Goal: Task Accomplishment & Management: Complete application form

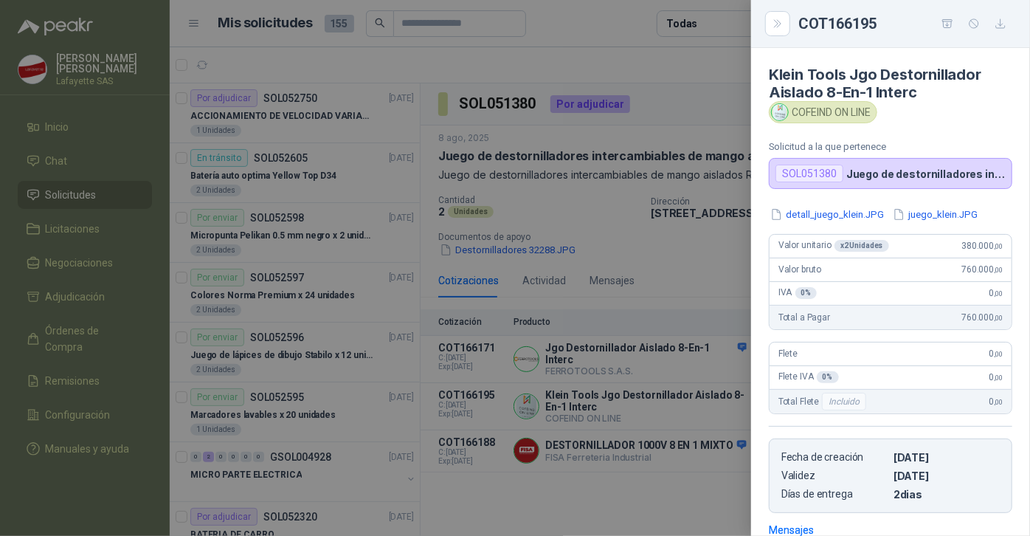
scroll to position [738, 0]
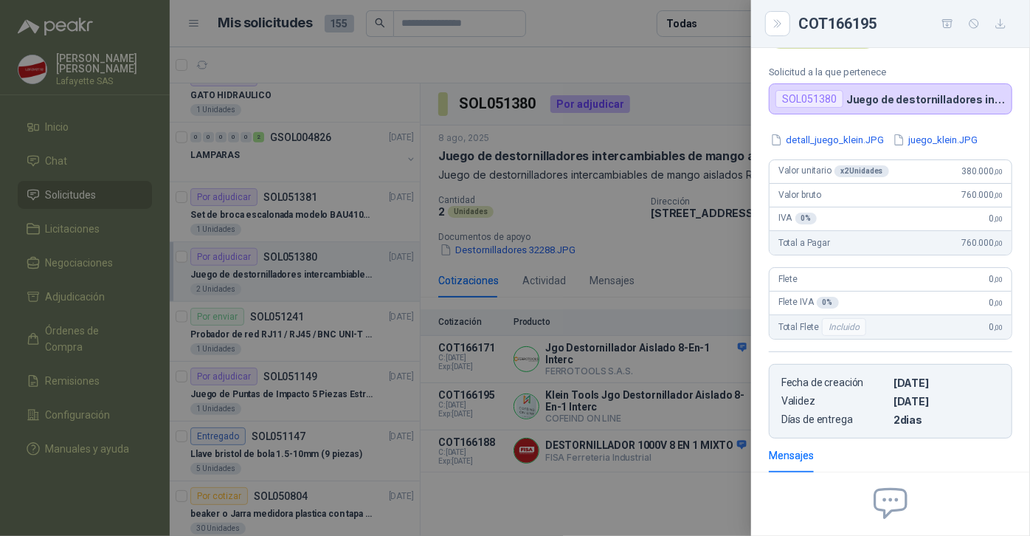
click at [680, 60] on div at bounding box center [515, 268] width 1030 height 536
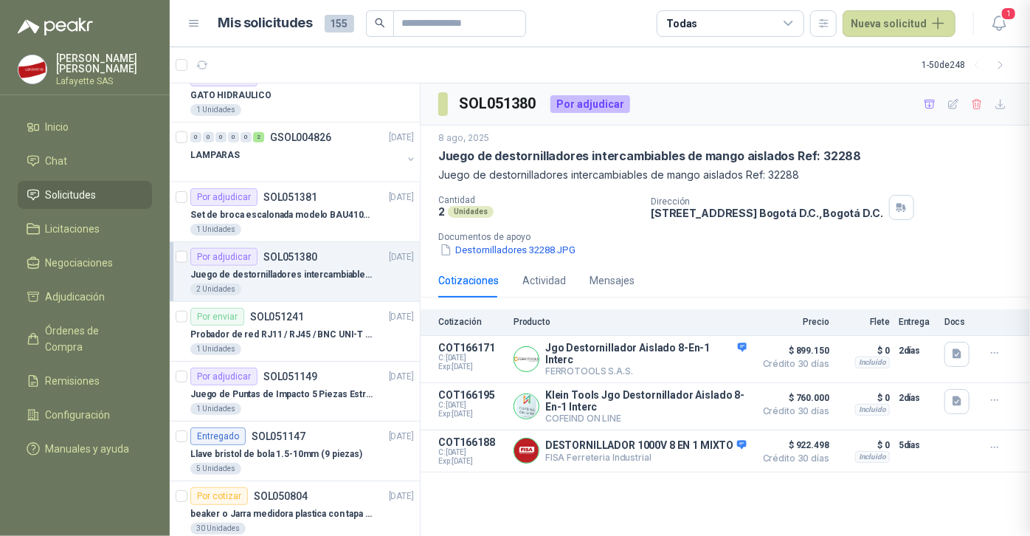
scroll to position [220, 0]
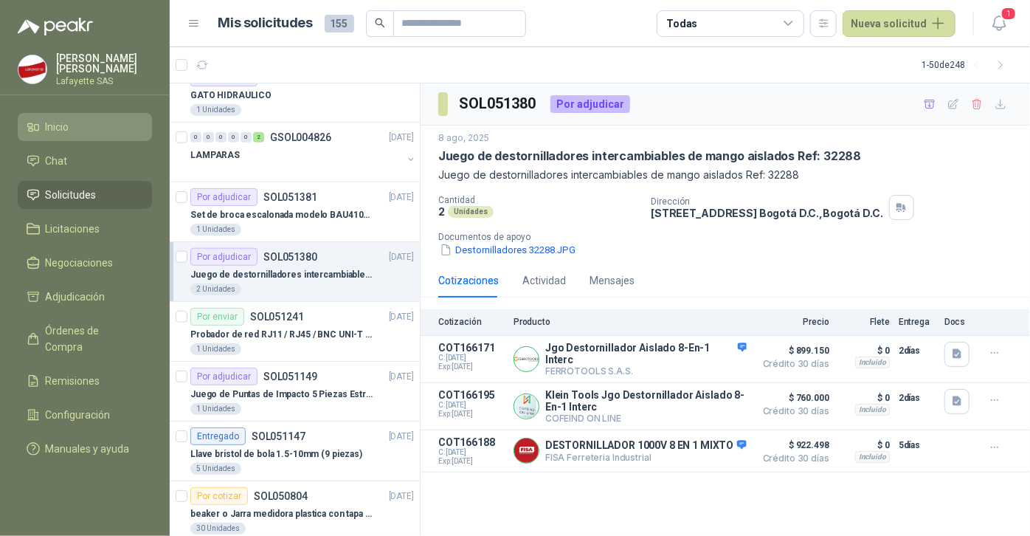
click at [68, 130] on span "Inicio" at bounding box center [58, 127] width 24 height 16
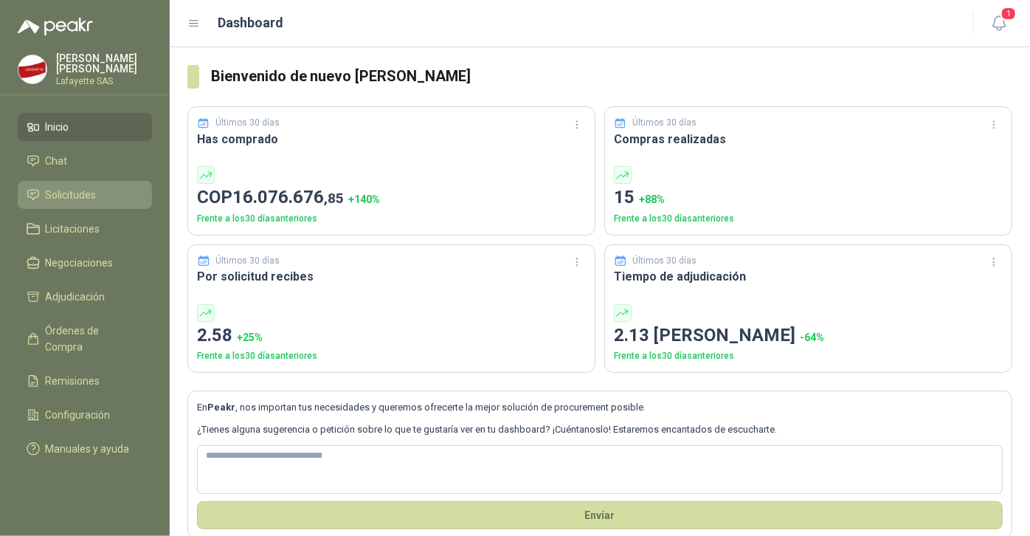
click at [89, 199] on span "Solicitudes" at bounding box center [71, 195] width 51 height 16
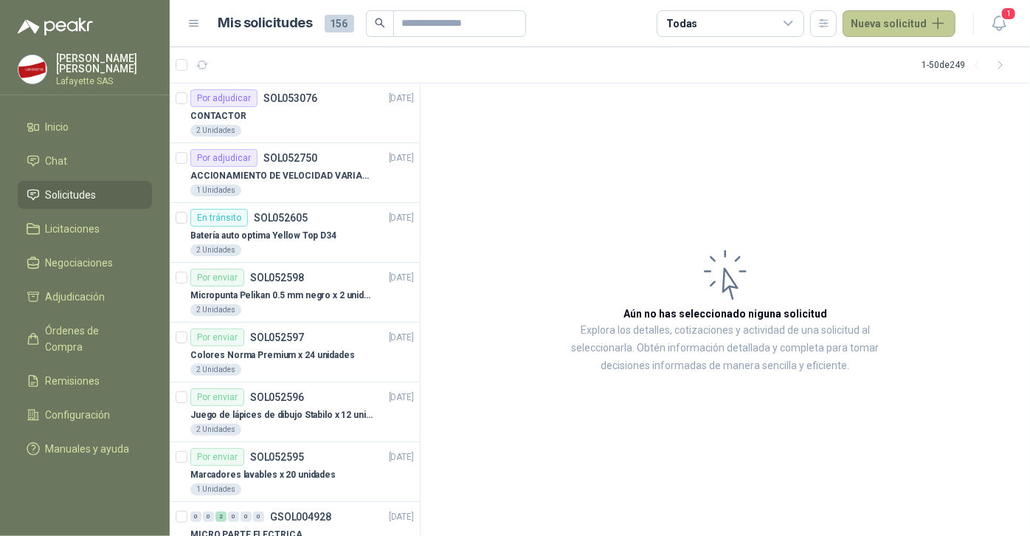
click at [862, 24] on button "Nueva solicitud" at bounding box center [898, 23] width 113 height 27
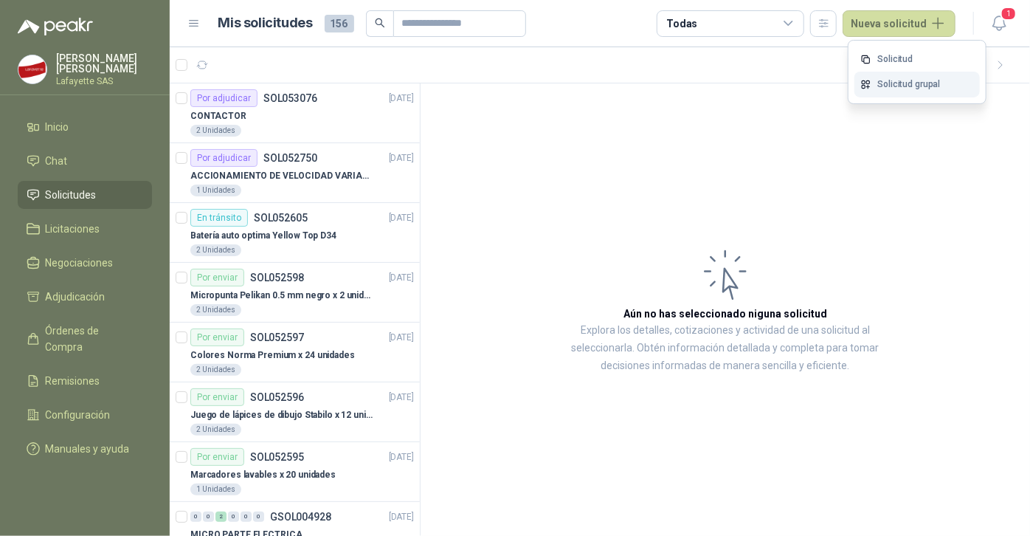
click at [889, 82] on link "Solicitud grupal" at bounding box center [916, 85] width 125 height 26
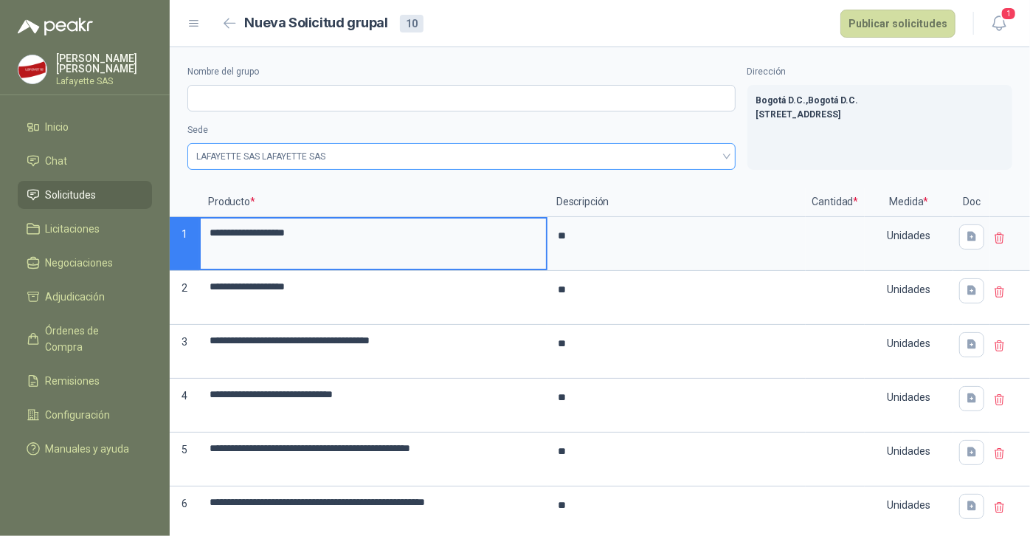
type textarea "*"
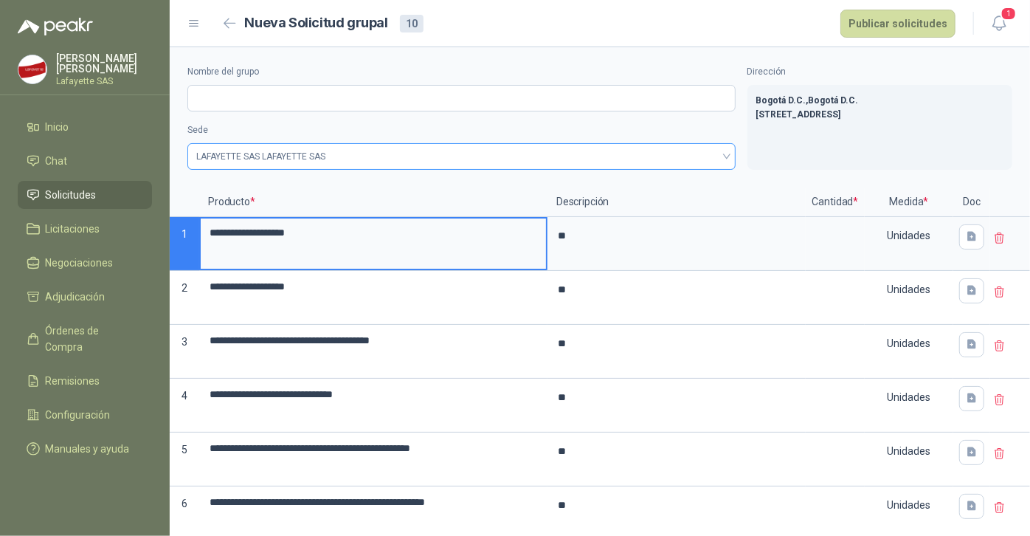
type textarea "*"
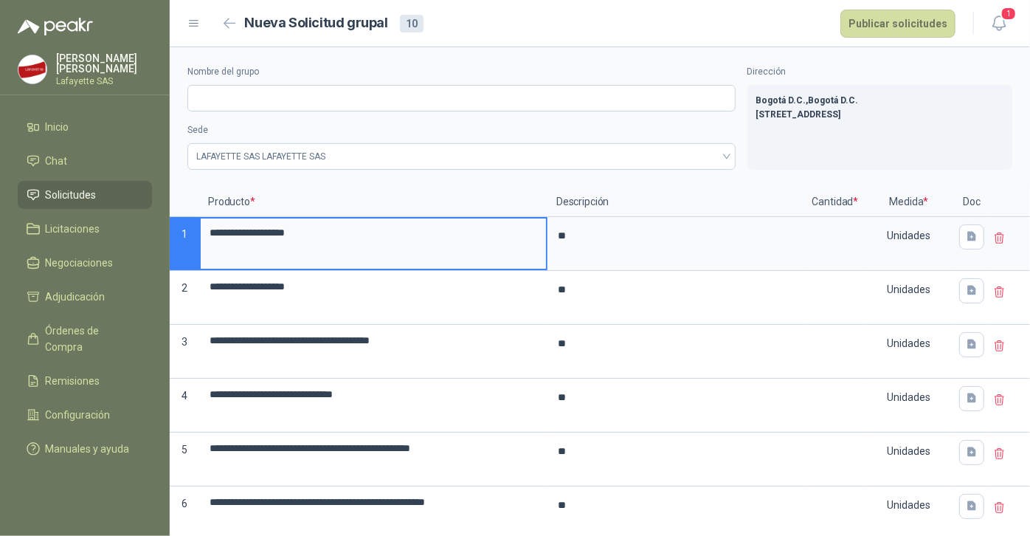
click at [993, 240] on icon at bounding box center [999, 238] width 13 height 13
type textarea "*"
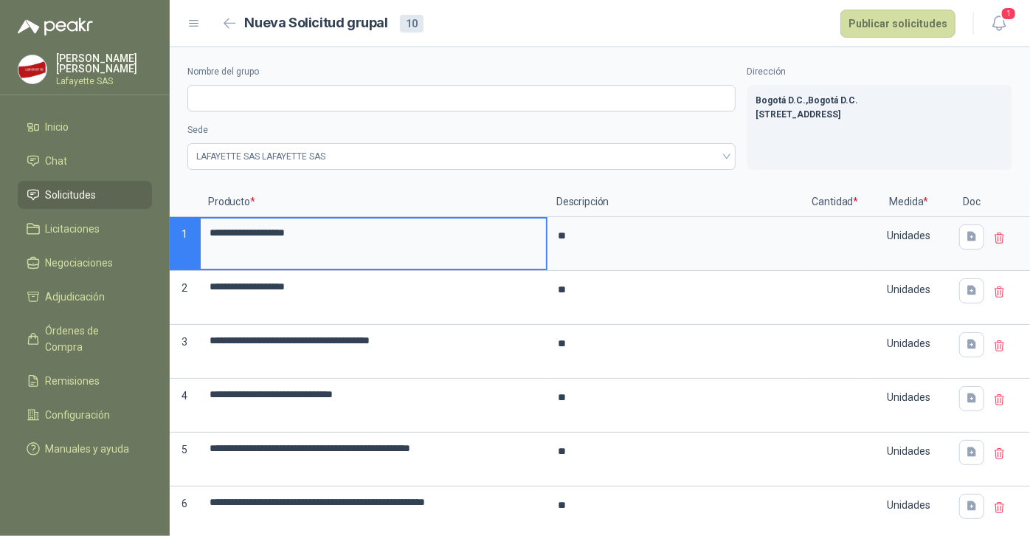
type textarea "*"
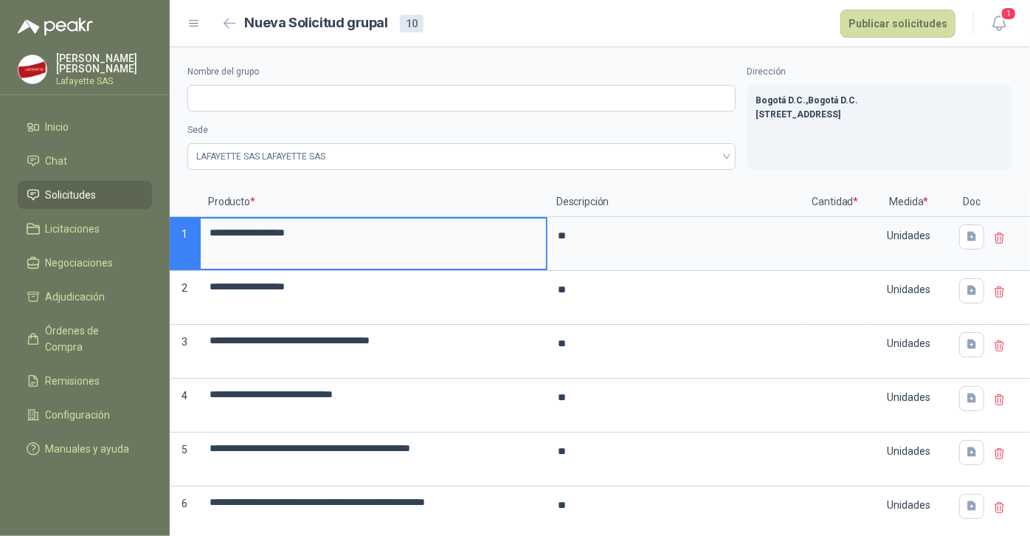
type textarea "*"
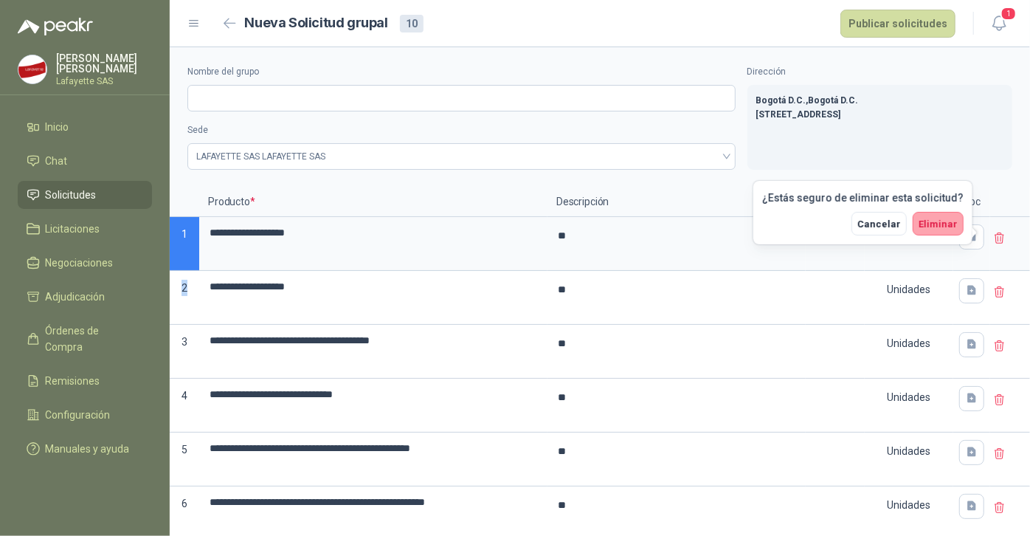
click at [993, 240] on icon at bounding box center [999, 238] width 13 height 13
type textarea "*"
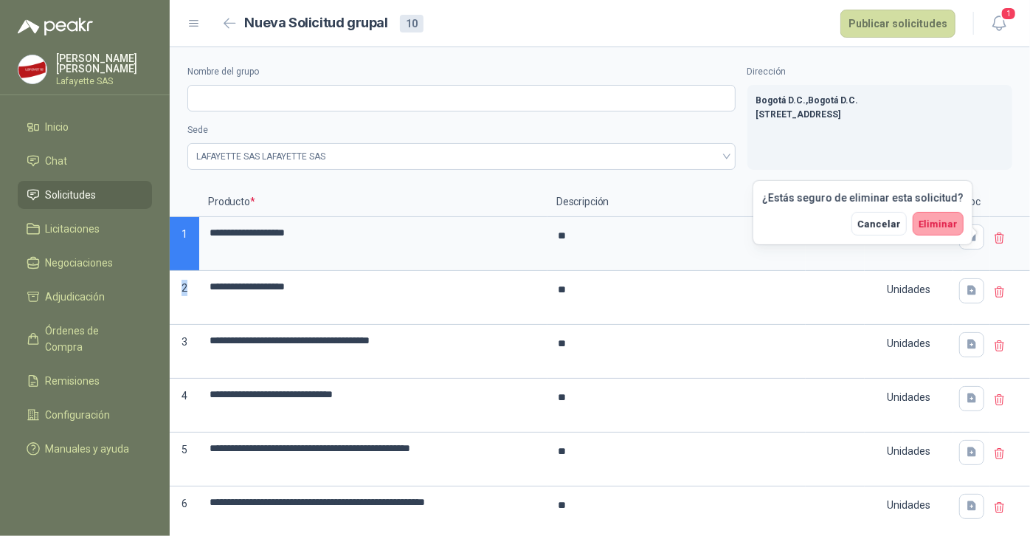
type textarea "*"
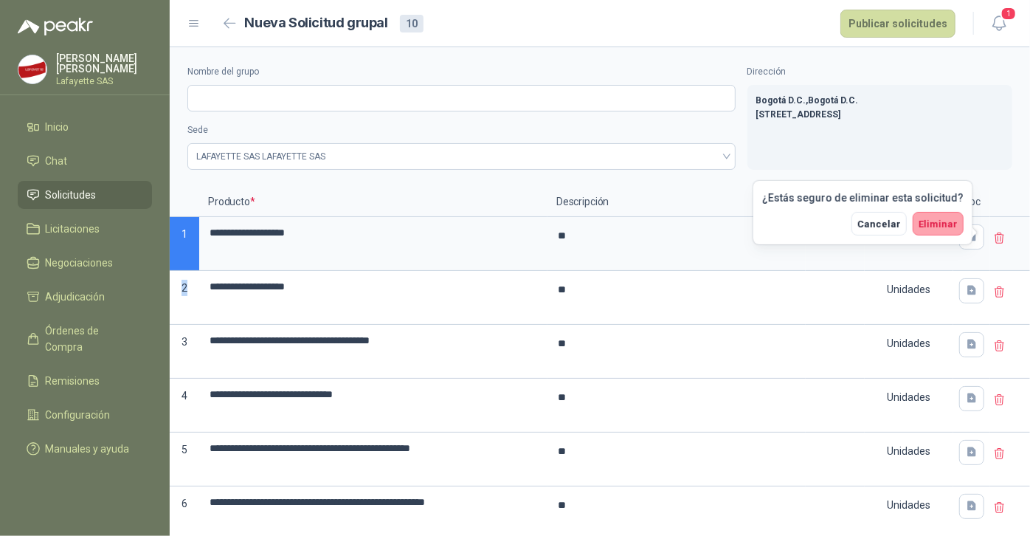
type textarea "*"
click at [993, 240] on icon at bounding box center [999, 238] width 13 height 13
type textarea "*"
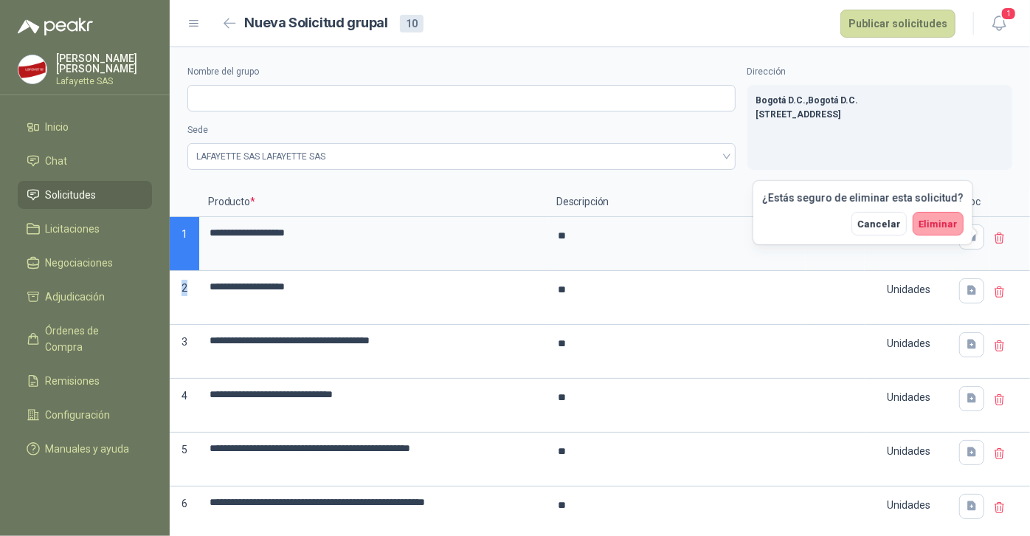
type textarea "*"
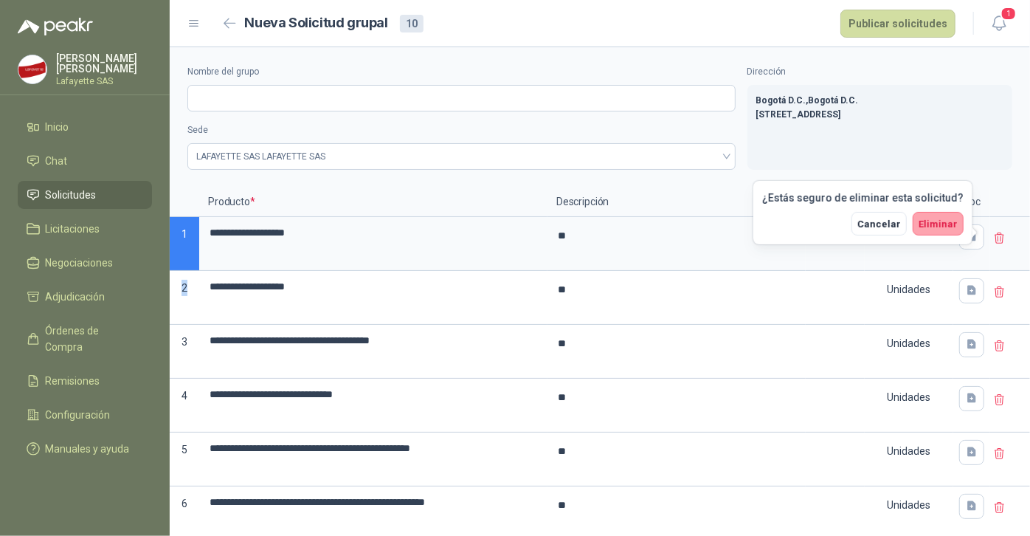
type textarea "*"
click at [993, 240] on icon at bounding box center [999, 238] width 13 height 13
type textarea "*"
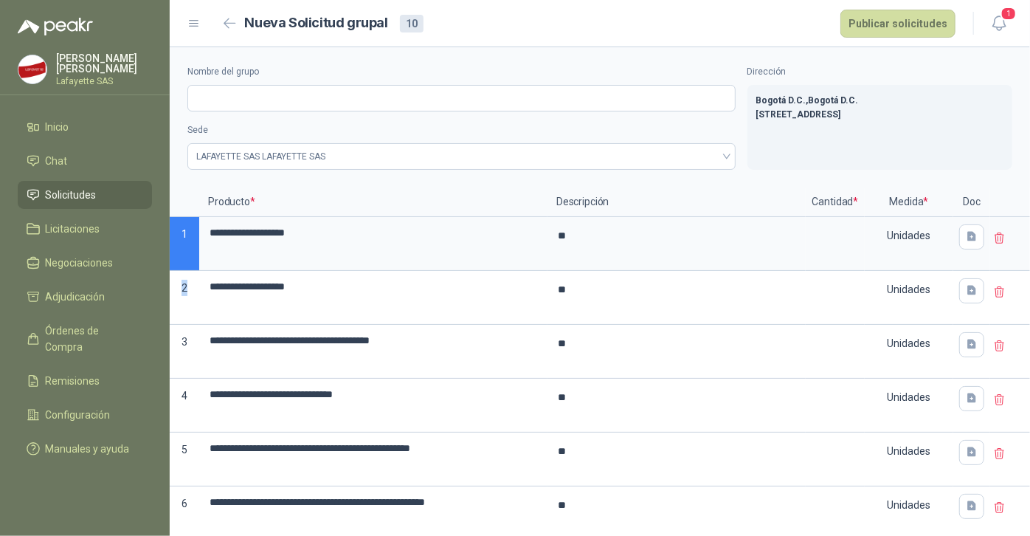
type textarea "*"
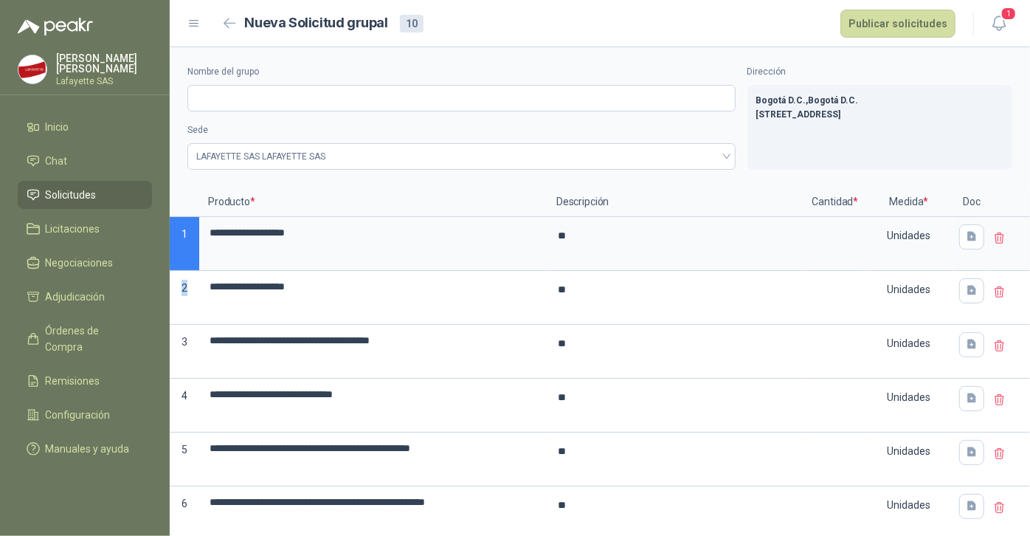
type textarea "*"
click at [993, 240] on icon at bounding box center [999, 238] width 13 height 13
type textarea "*"
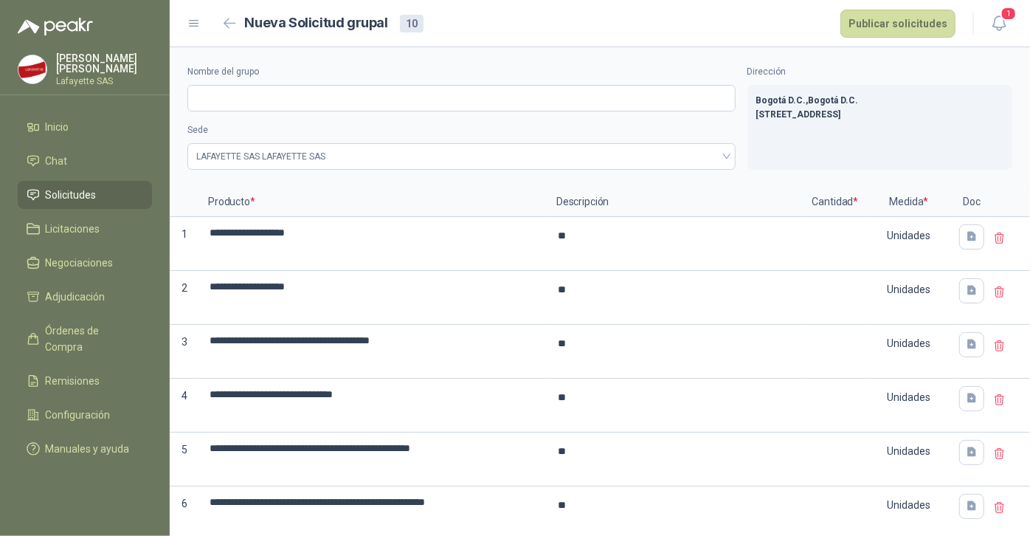
type textarea "*"
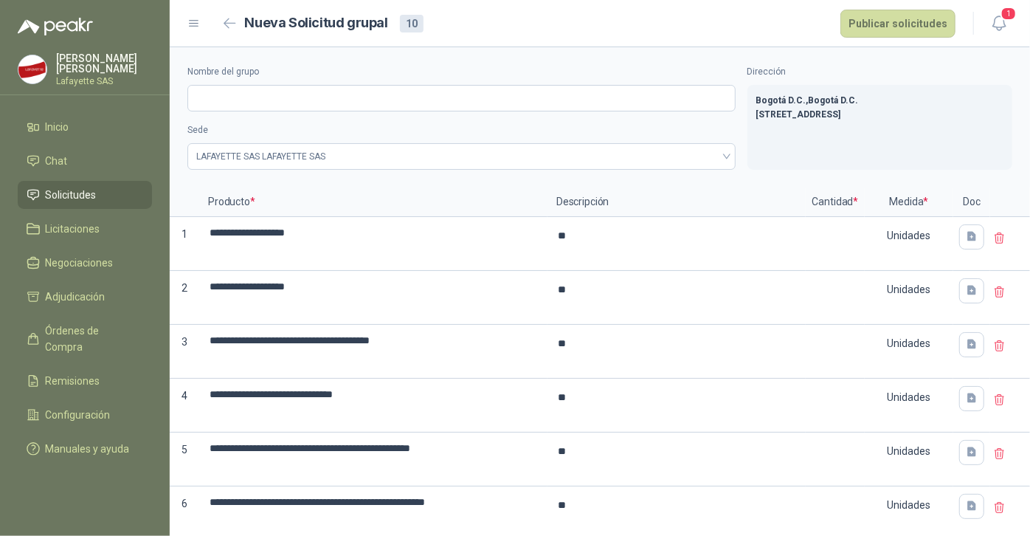
type textarea "*"
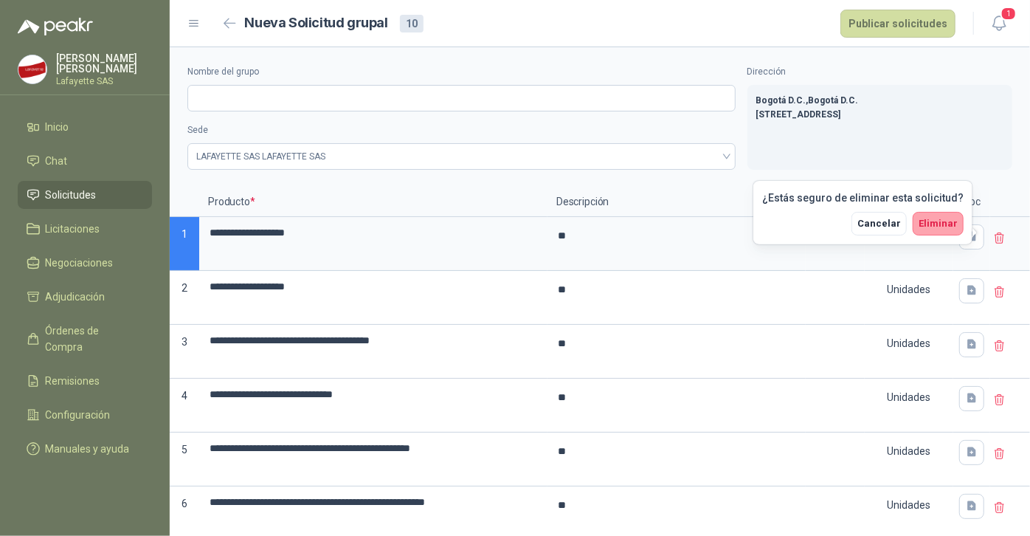
click at [993, 240] on icon at bounding box center [999, 238] width 13 height 13
type textarea "*"
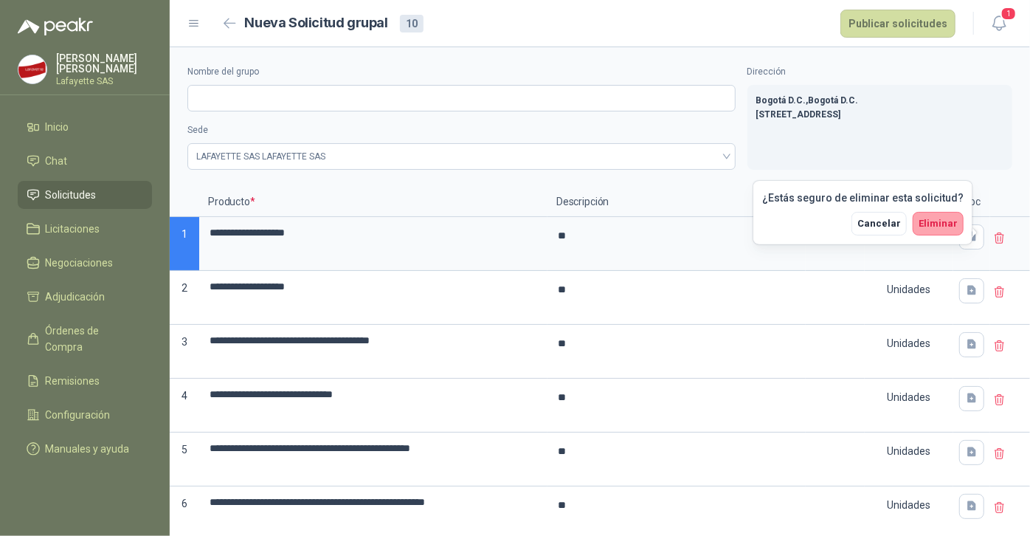
type textarea "*"
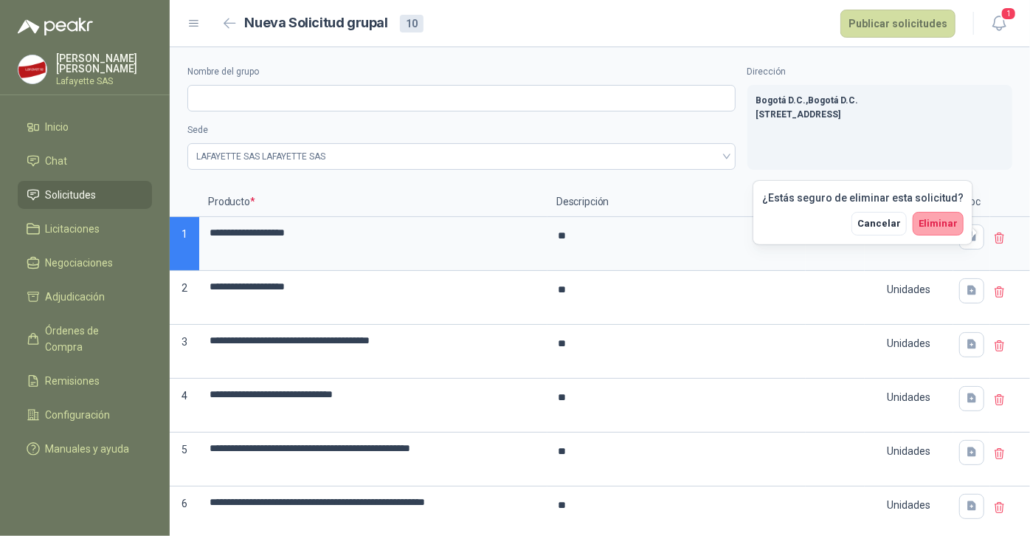
type textarea "*"
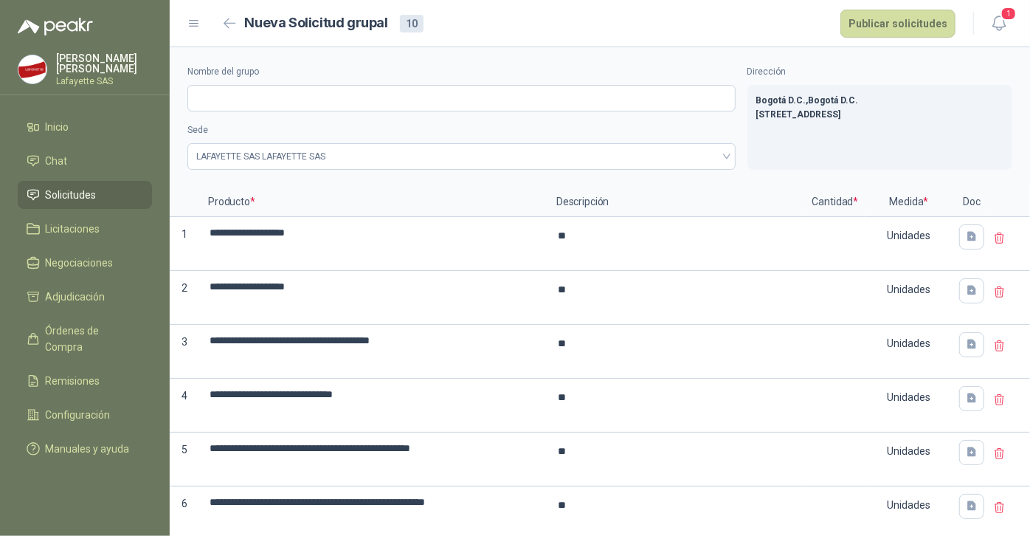
click at [995, 238] on icon at bounding box center [999, 237] width 9 height 10
type textarea "*"
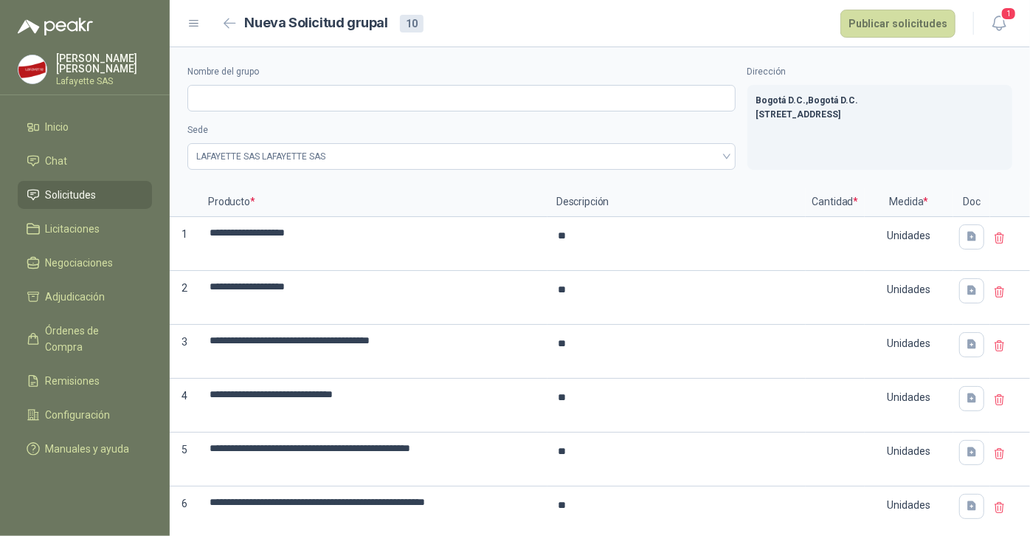
type textarea "*"
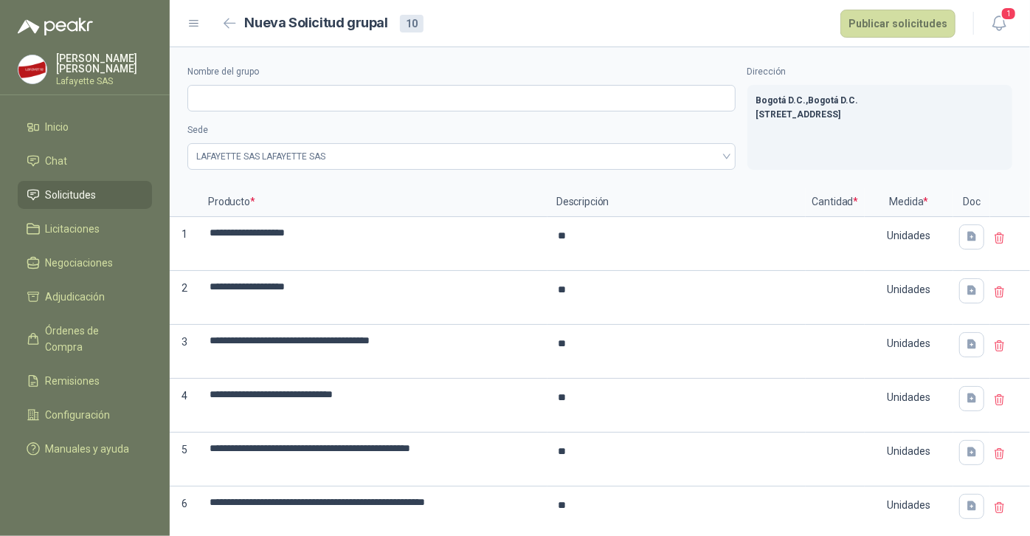
type textarea "*"
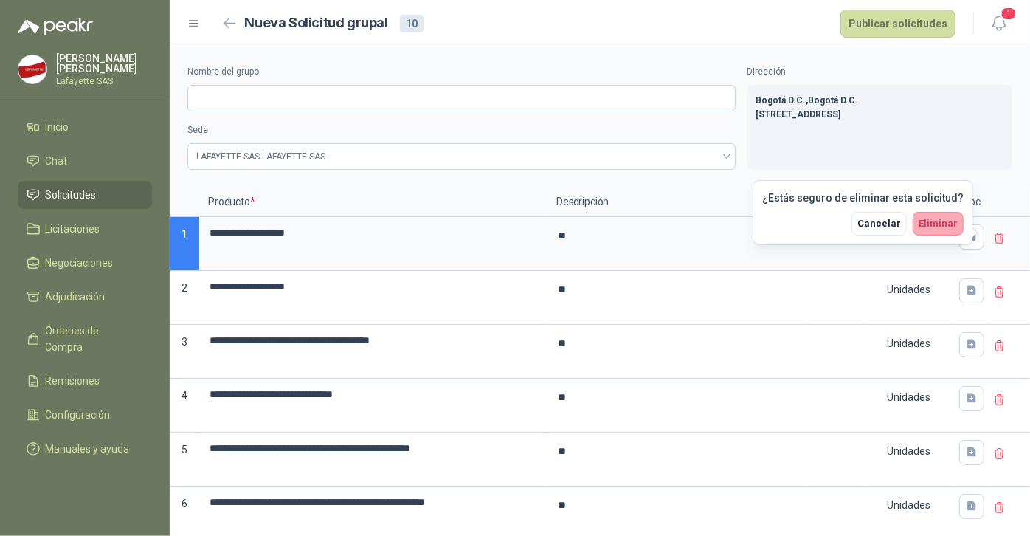
click at [943, 221] on span "Eliminar" at bounding box center [937, 223] width 39 height 11
type textarea "*"
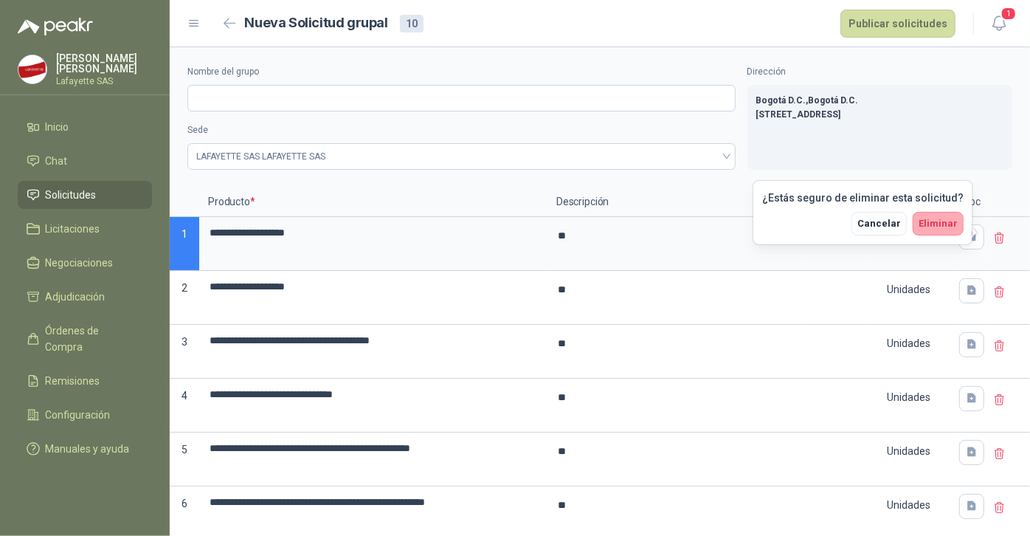
type textarea "*"
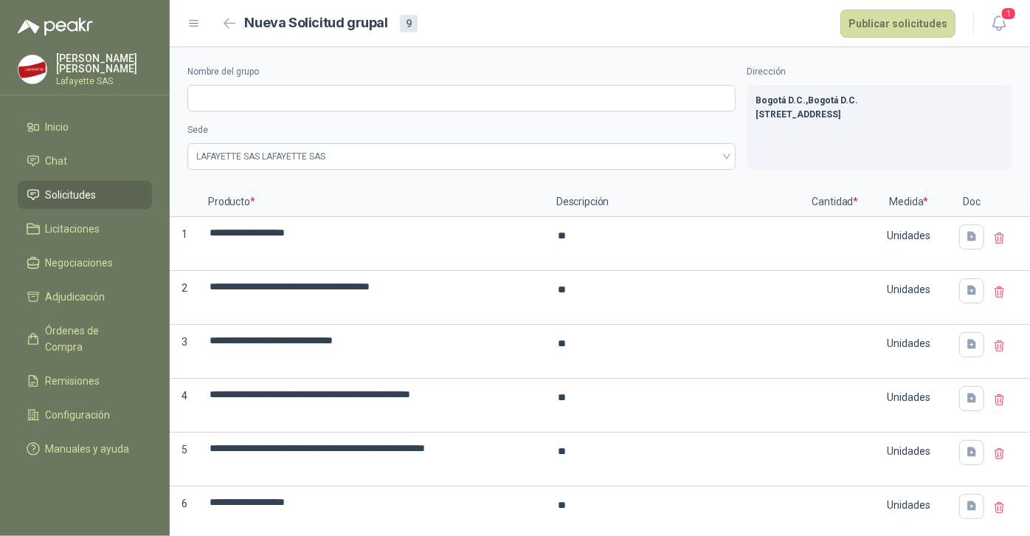
click at [993, 238] on icon at bounding box center [999, 238] width 13 height 13
type textarea "*"
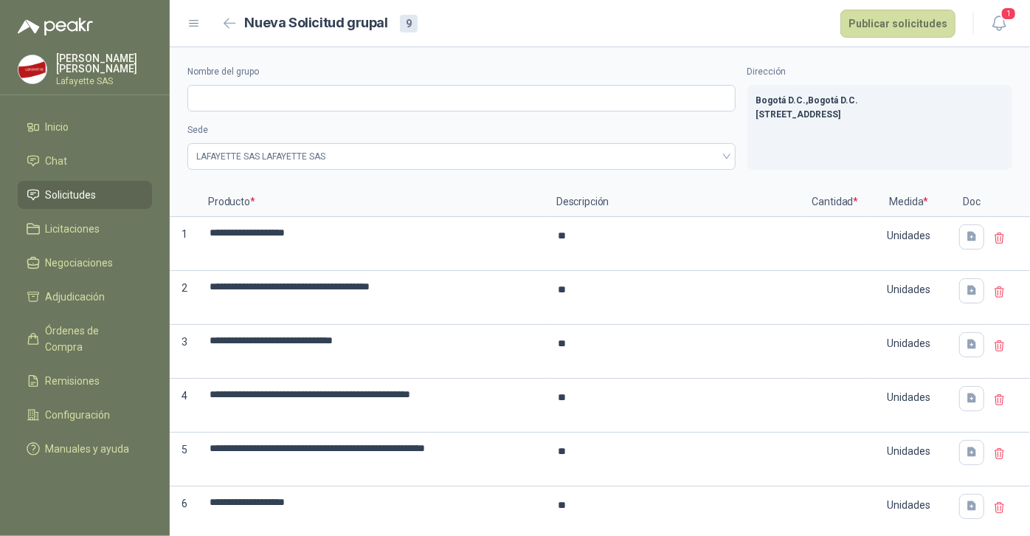
type textarea "*"
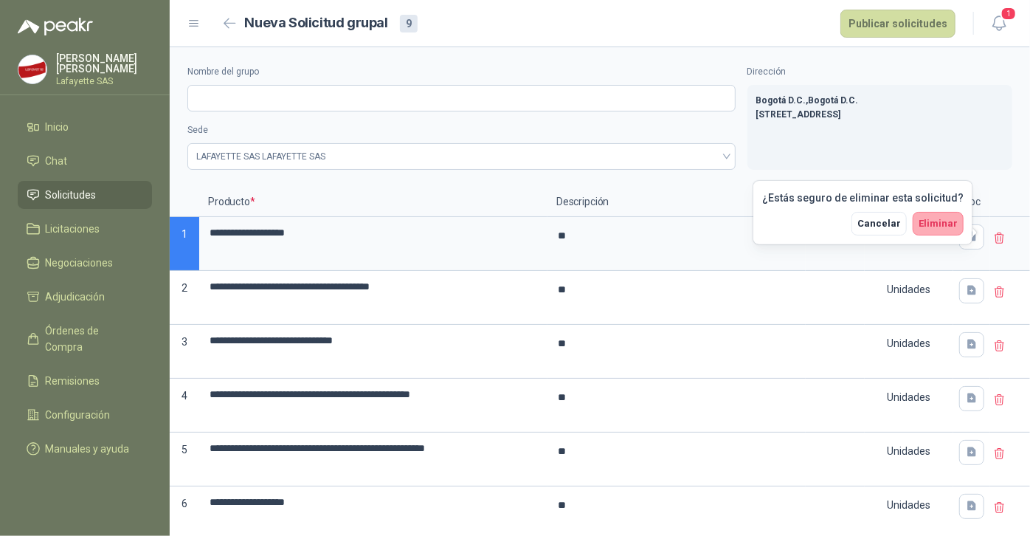
click at [937, 228] on span "Eliminar" at bounding box center [937, 223] width 39 height 11
type textarea "*"
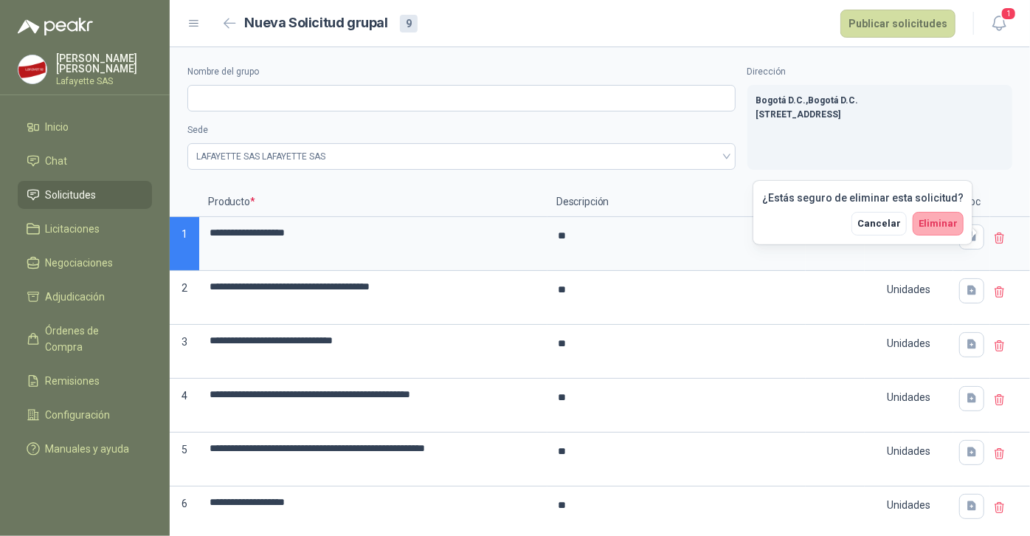
type textarea "*"
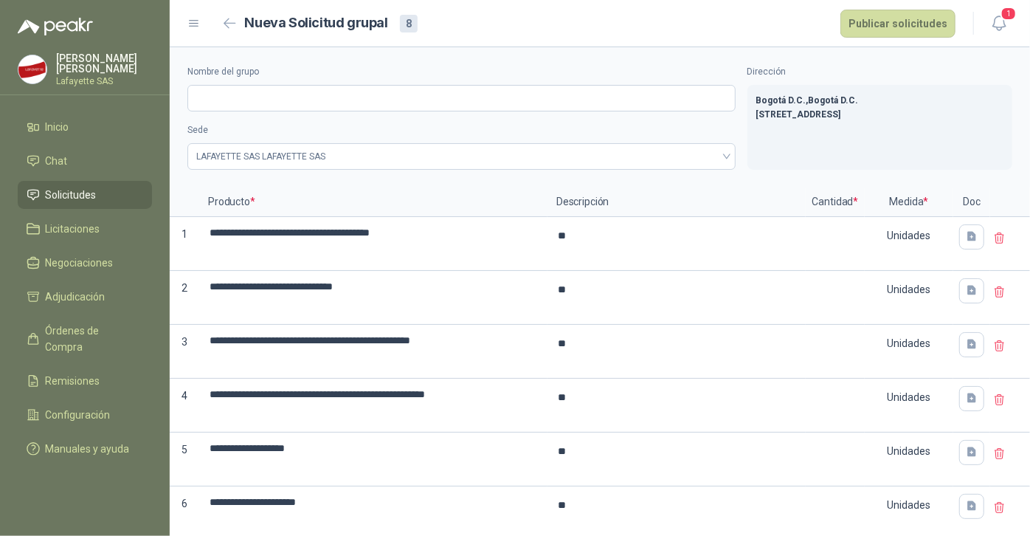
click at [993, 238] on icon at bounding box center [999, 238] width 13 height 13
type textarea "*"
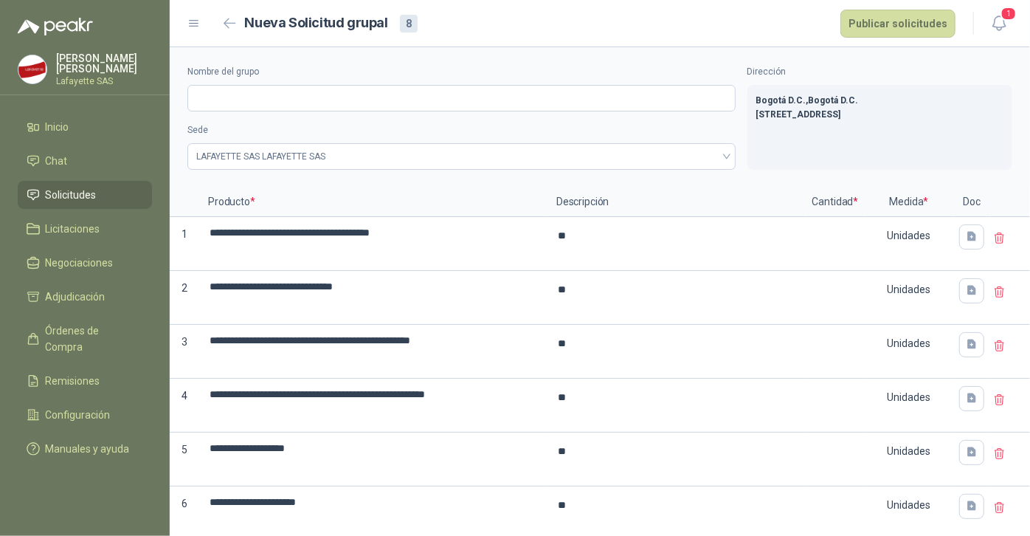
type textarea "*"
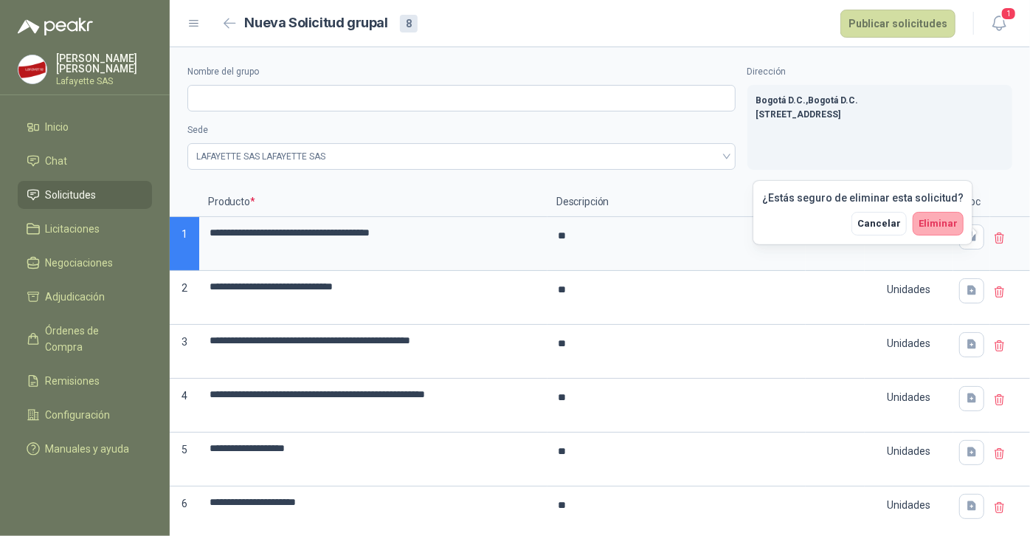
click at [942, 227] on span "Eliminar" at bounding box center [937, 223] width 39 height 11
type textarea "*"
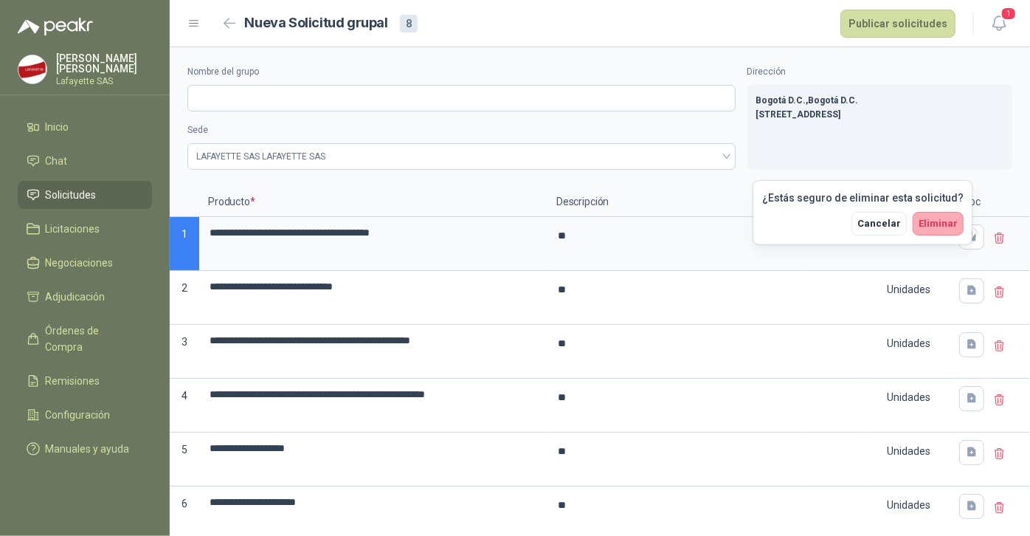
type textarea "*"
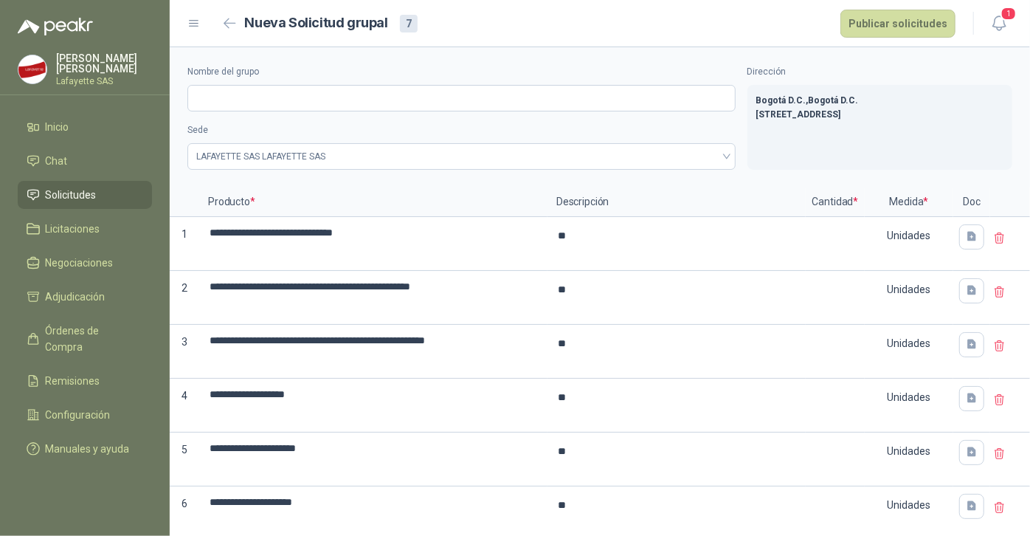
click at [993, 238] on icon at bounding box center [999, 238] width 13 height 13
type textarea "*"
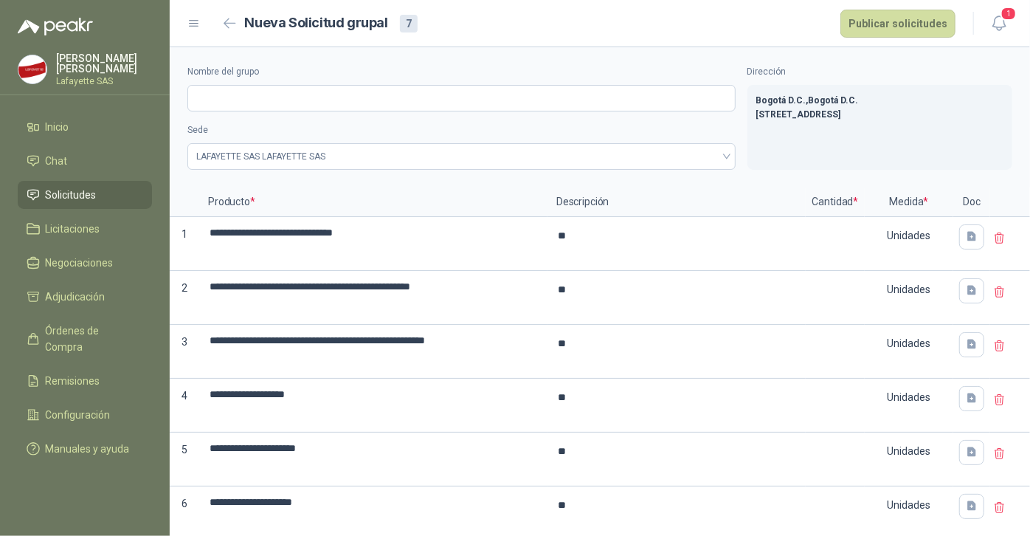
type textarea "*"
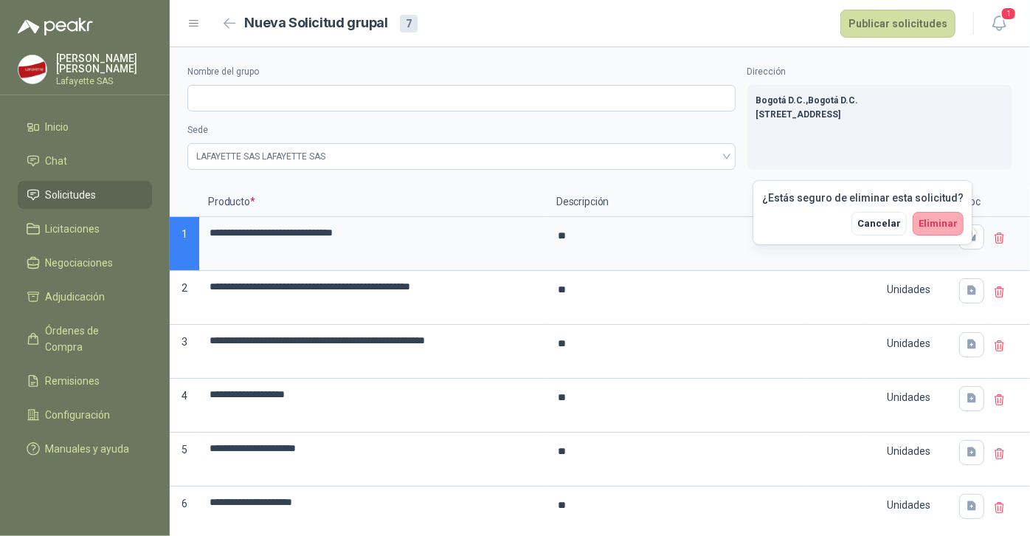
click at [944, 225] on span "Eliminar" at bounding box center [937, 223] width 39 height 11
type textarea "*"
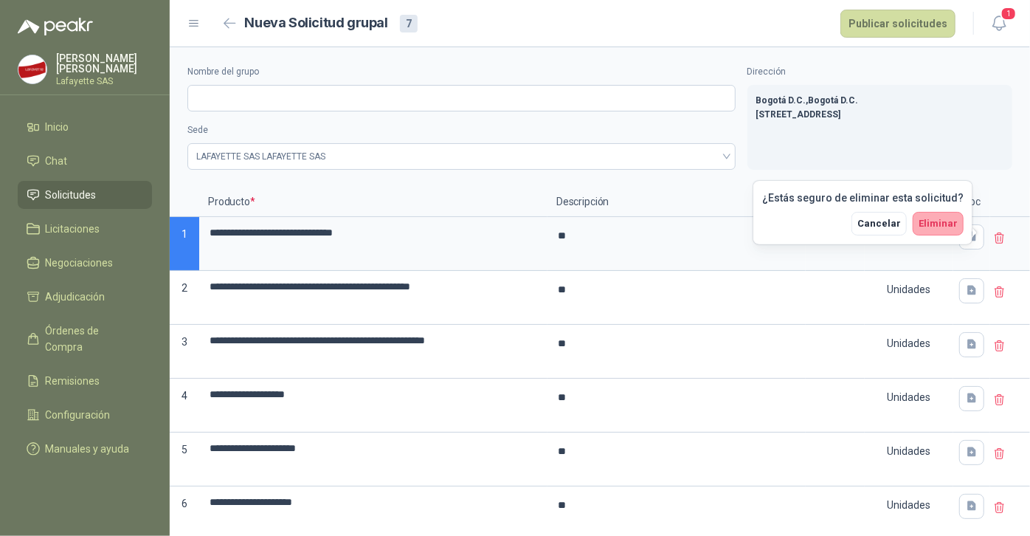
type textarea "*"
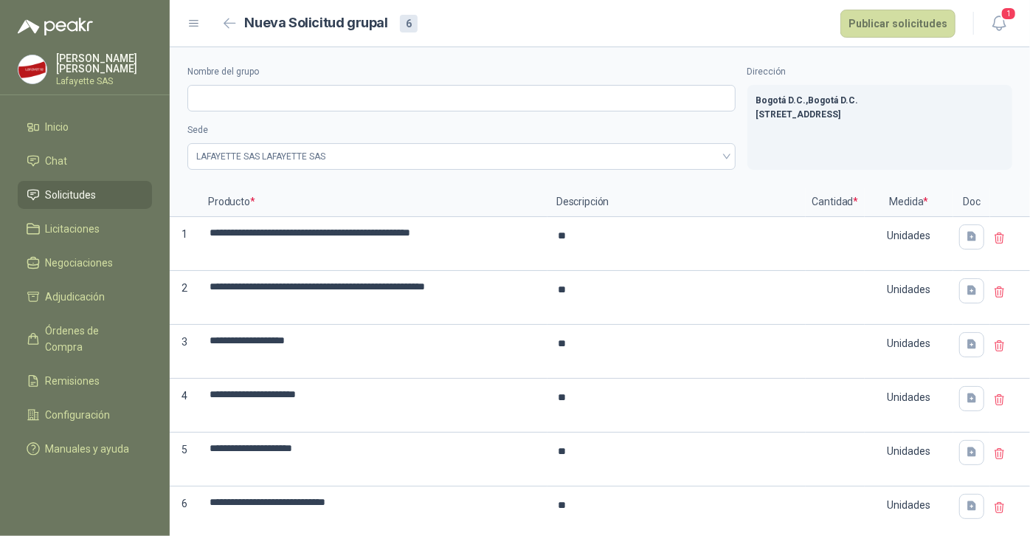
click at [993, 235] on icon at bounding box center [999, 238] width 13 height 13
type textarea "*"
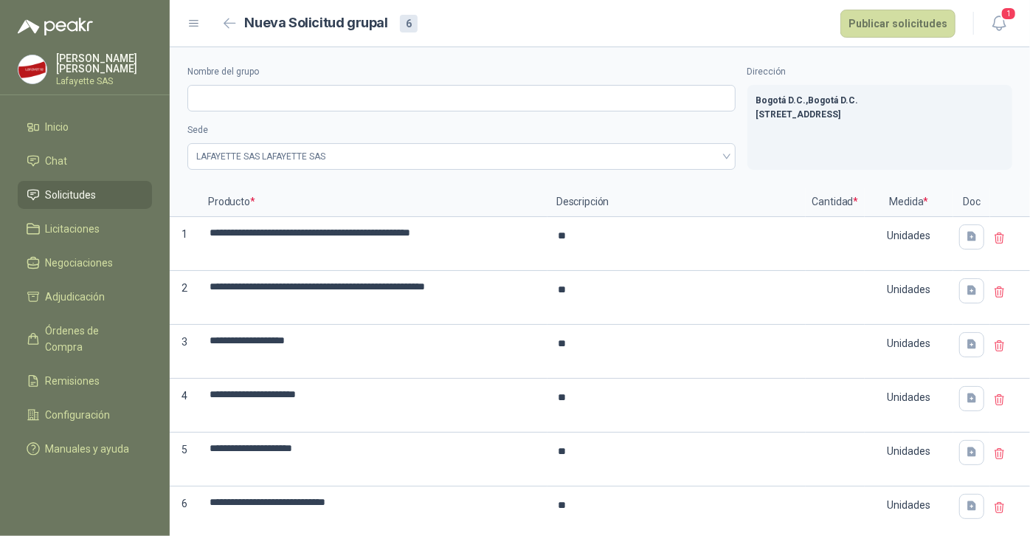
type textarea "*"
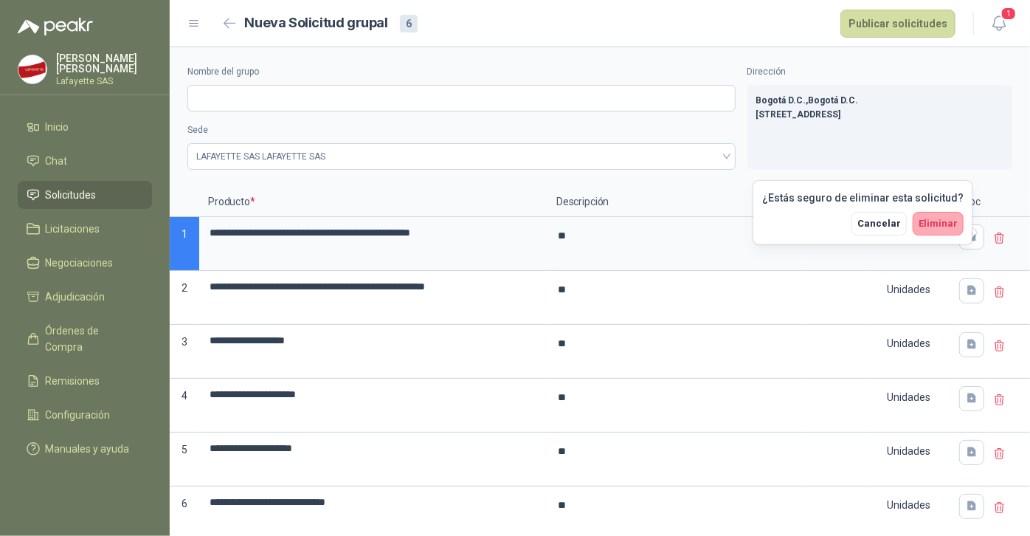
click at [938, 220] on span "Eliminar" at bounding box center [937, 223] width 39 height 11
type textarea "*"
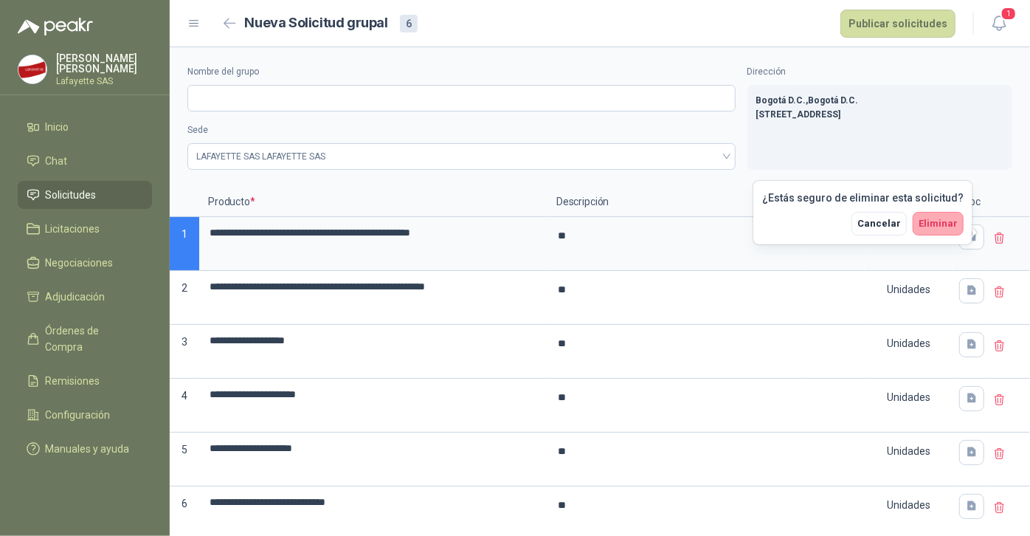
type textarea "*"
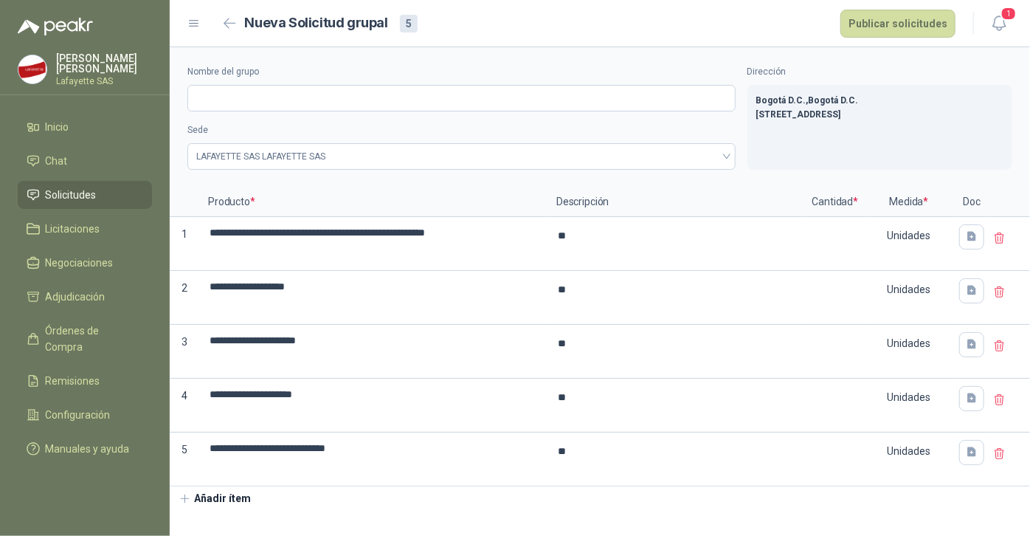
click at [1003, 239] on icon at bounding box center [999, 237] width 9 height 10
type textarea "*"
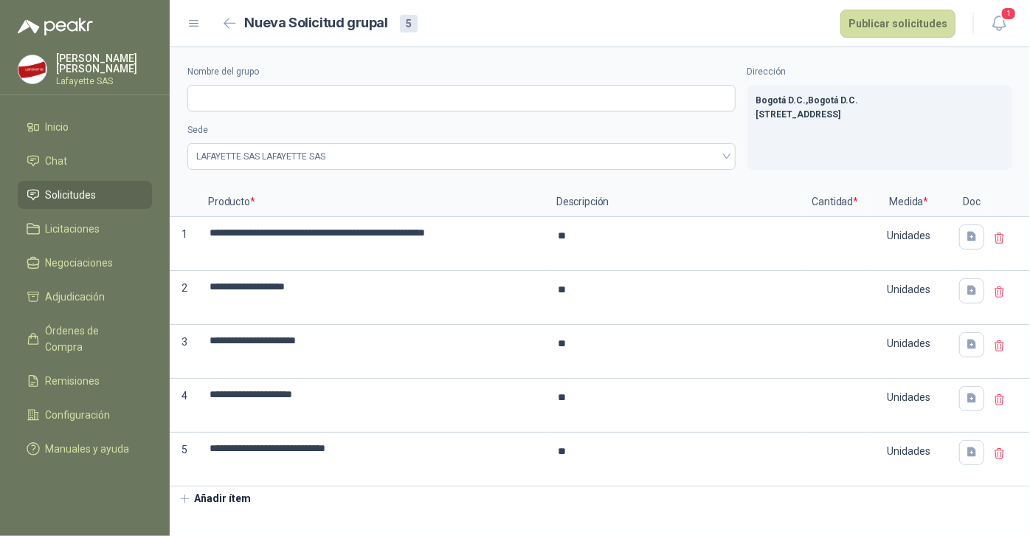
type textarea "*"
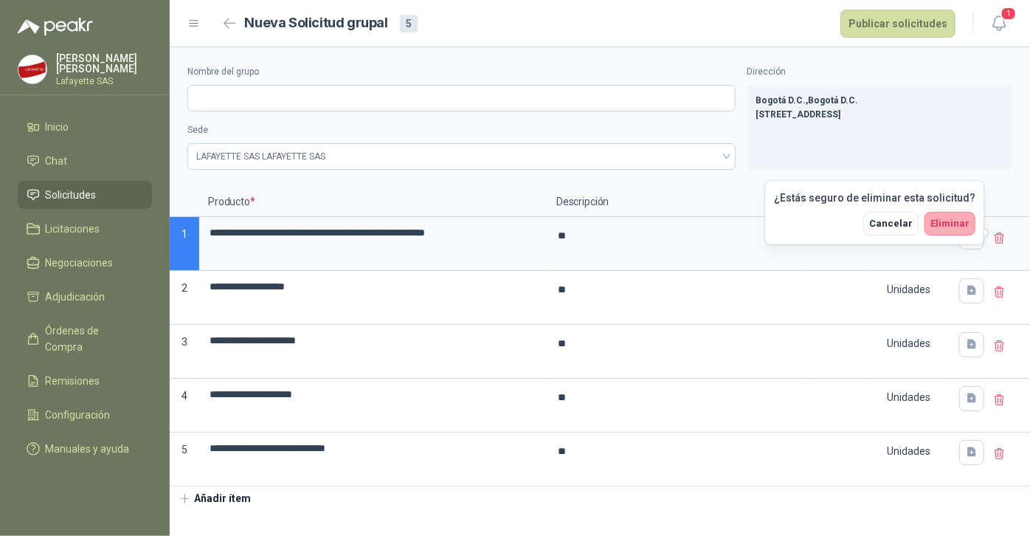
click at [966, 230] on button "Eliminar" at bounding box center [949, 224] width 51 height 24
type textarea "*"
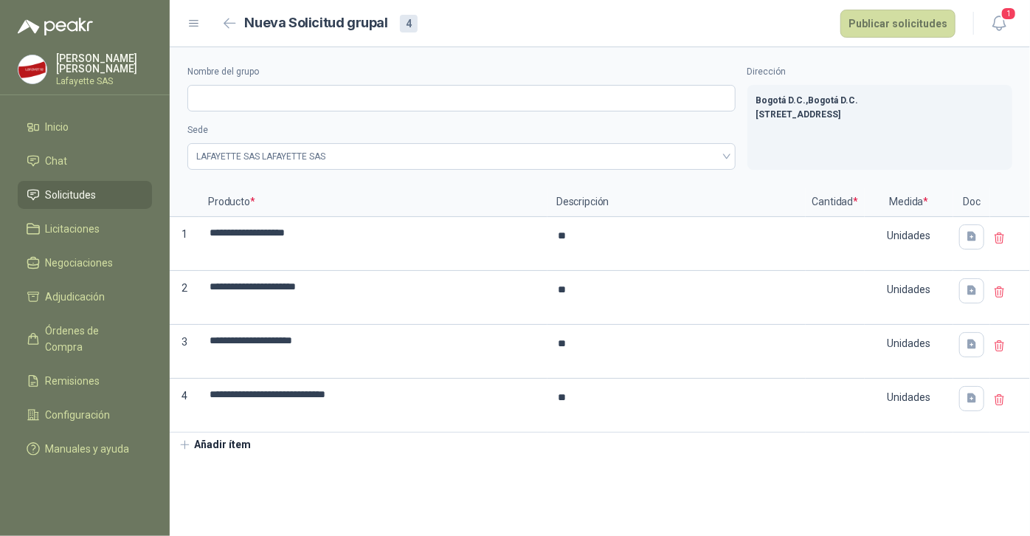
click at [999, 235] on icon at bounding box center [999, 238] width 13 height 13
type textarea "*"
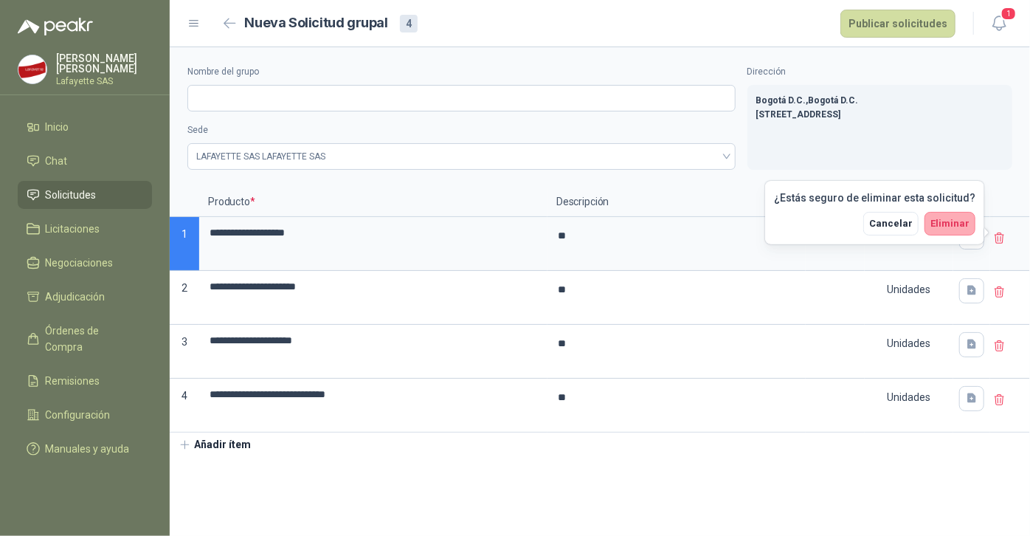
click at [952, 220] on span "Eliminar" at bounding box center [949, 223] width 39 height 11
type textarea "*"
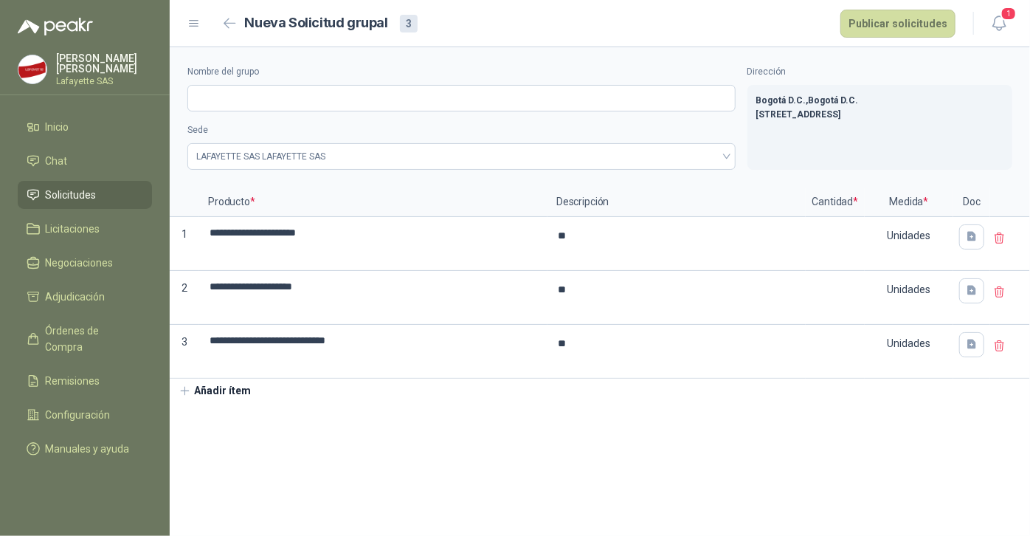
click at [997, 241] on icon at bounding box center [999, 238] width 13 height 13
type textarea "*"
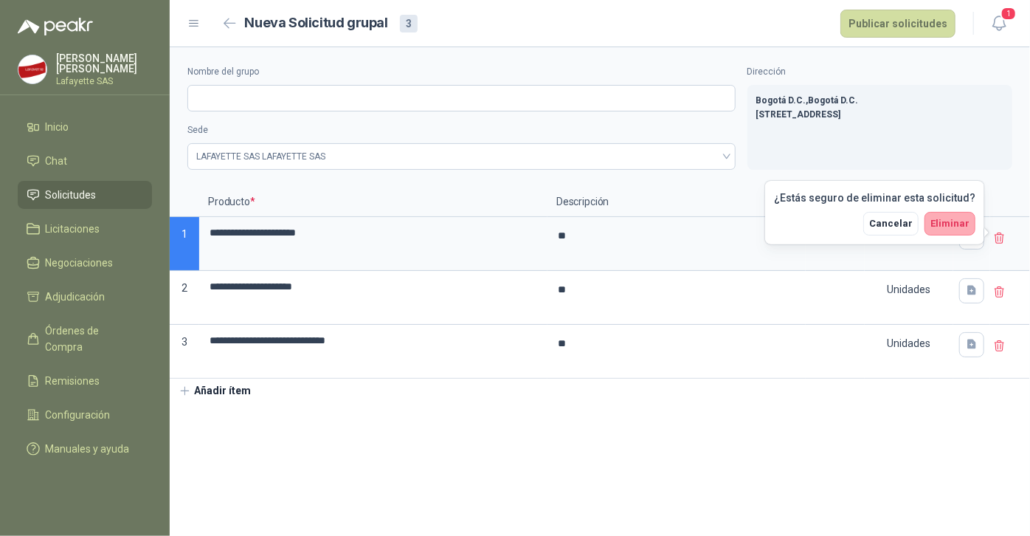
click at [947, 227] on span "Eliminar" at bounding box center [949, 223] width 39 height 11
type textarea "*"
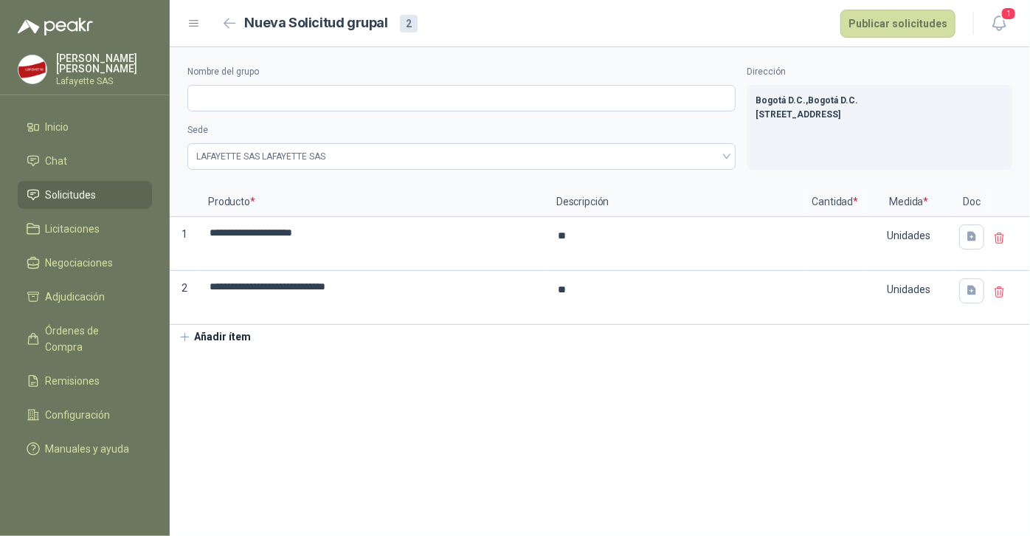
click at [996, 238] on icon at bounding box center [999, 237] width 9 height 10
type textarea "*"
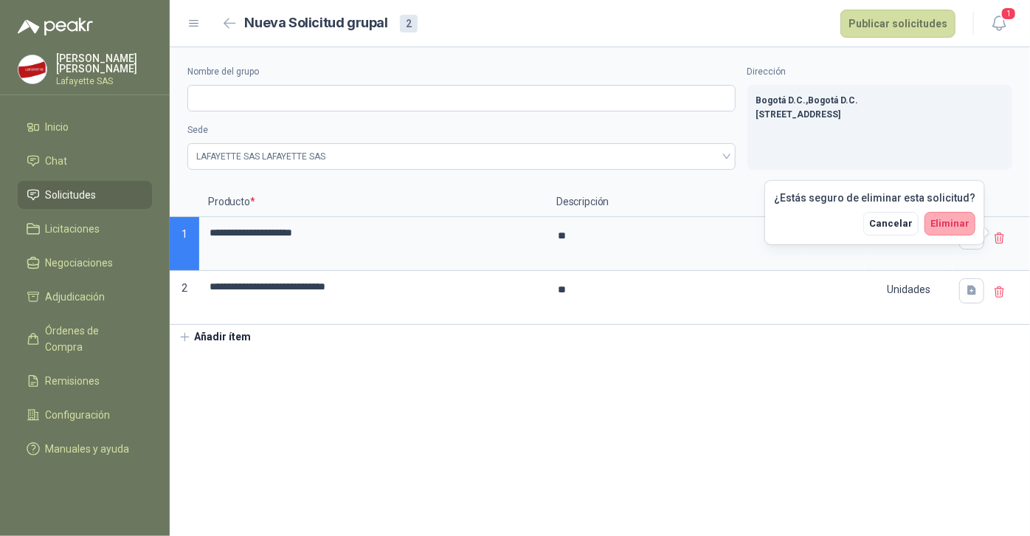
click at [957, 224] on span "Eliminar" at bounding box center [949, 223] width 39 height 11
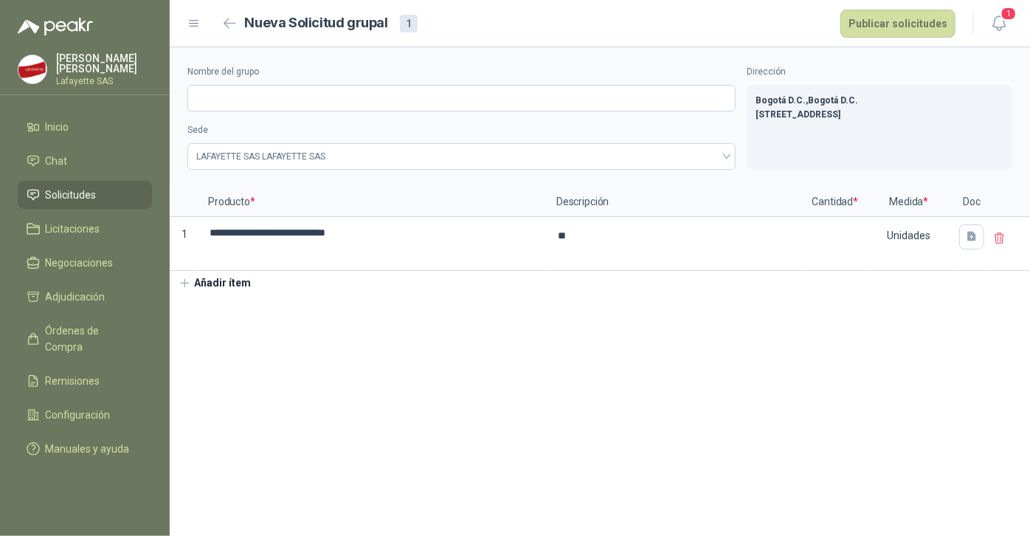
click at [997, 238] on icon at bounding box center [999, 237] width 9 height 10
type textarea "*"
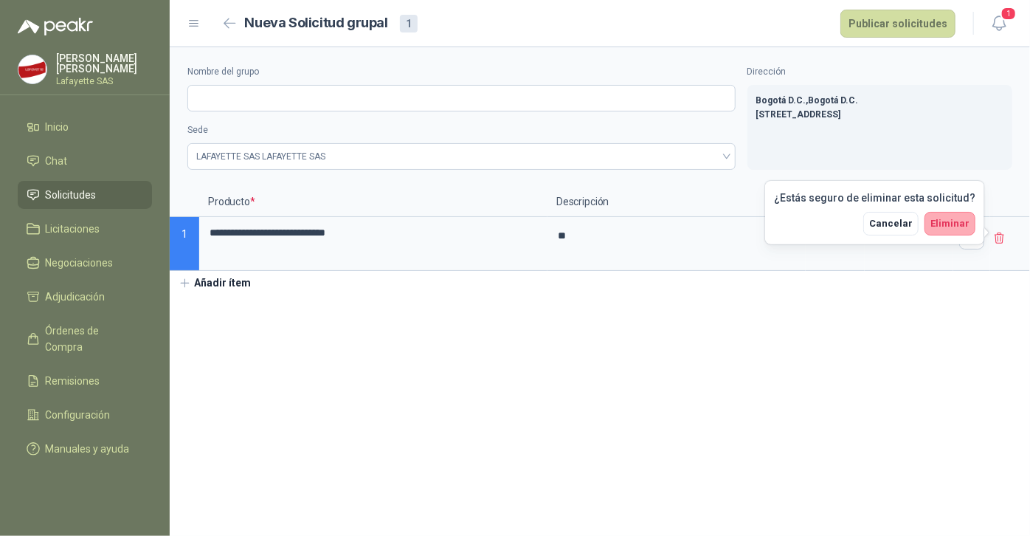
click at [958, 221] on span "Eliminar" at bounding box center [949, 223] width 39 height 11
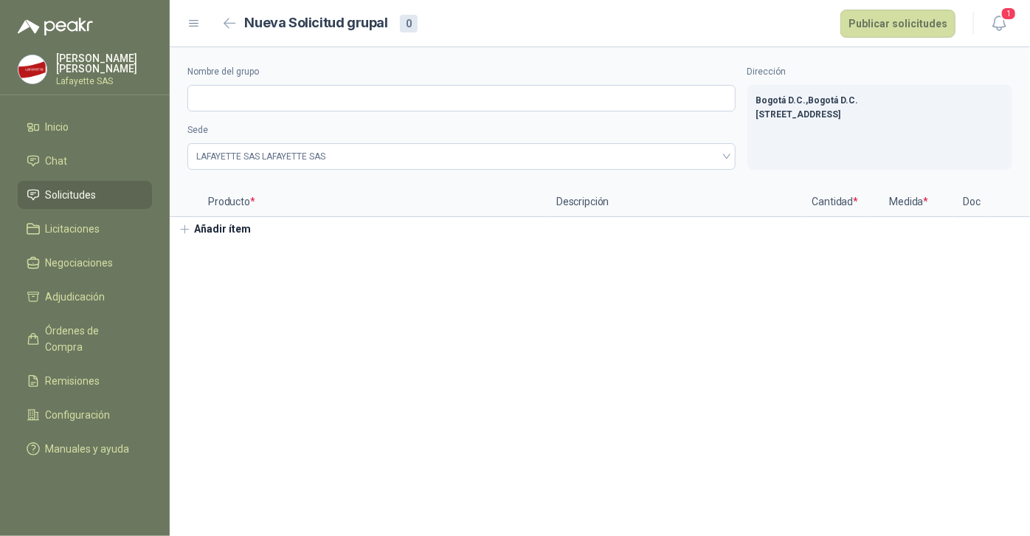
click at [198, 227] on button "Añadir ítem" at bounding box center [215, 229] width 91 height 25
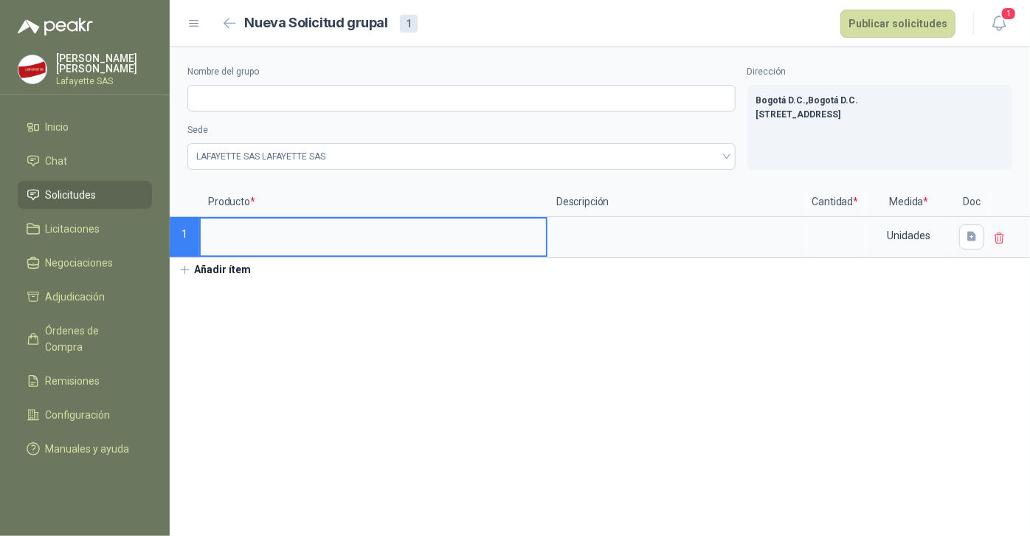
click at [198, 227] on p "1" at bounding box center [185, 237] width 30 height 41
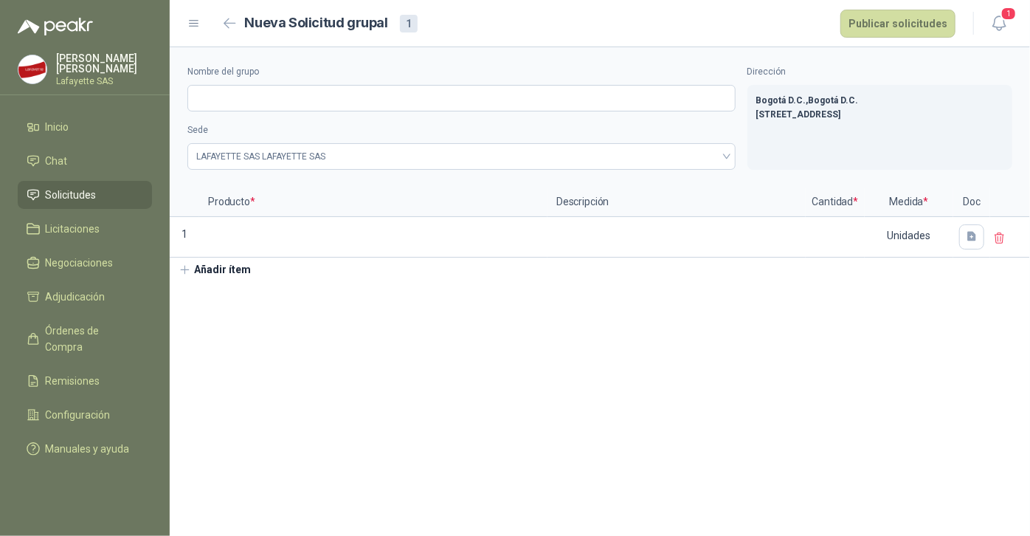
click at [198, 227] on p "1" at bounding box center [185, 237] width 30 height 41
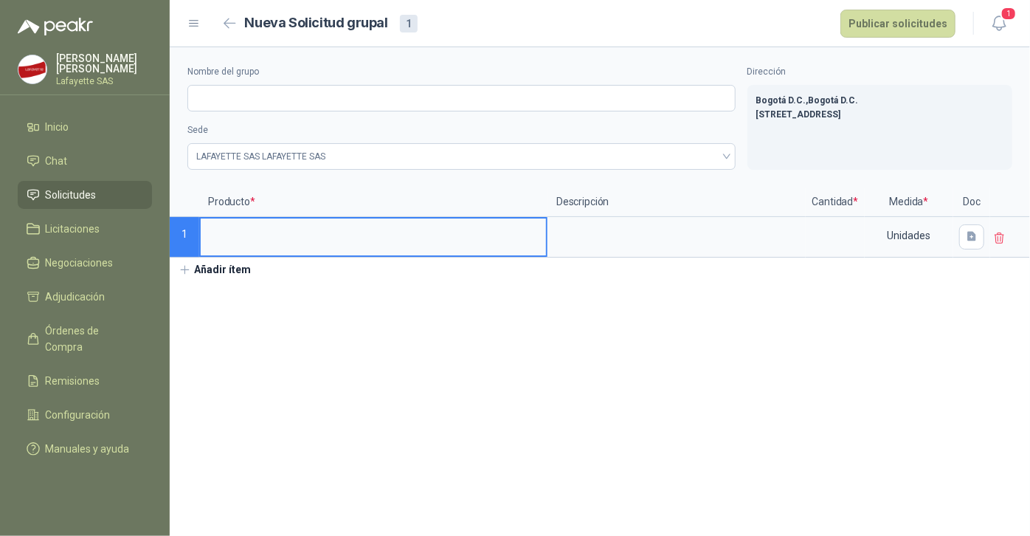
click at [241, 240] on input at bounding box center [373, 232] width 345 height 29
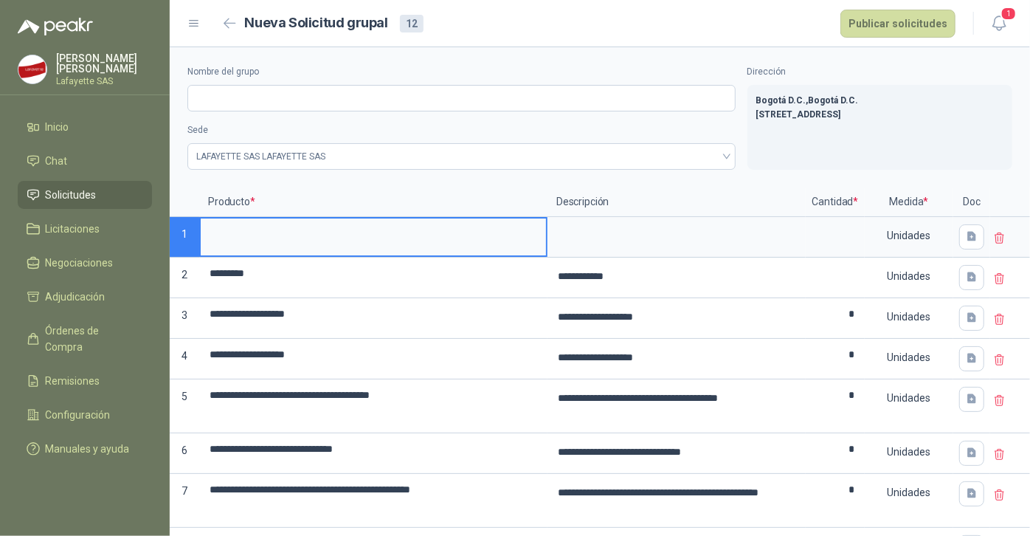
drag, startPoint x: 977, startPoint y: 237, endPoint x: 986, endPoint y: 238, distance: 8.1
click at [986, 238] on div "**********" at bounding box center [600, 465] width 860 height 556
click at [995, 238] on icon at bounding box center [999, 237] width 9 height 10
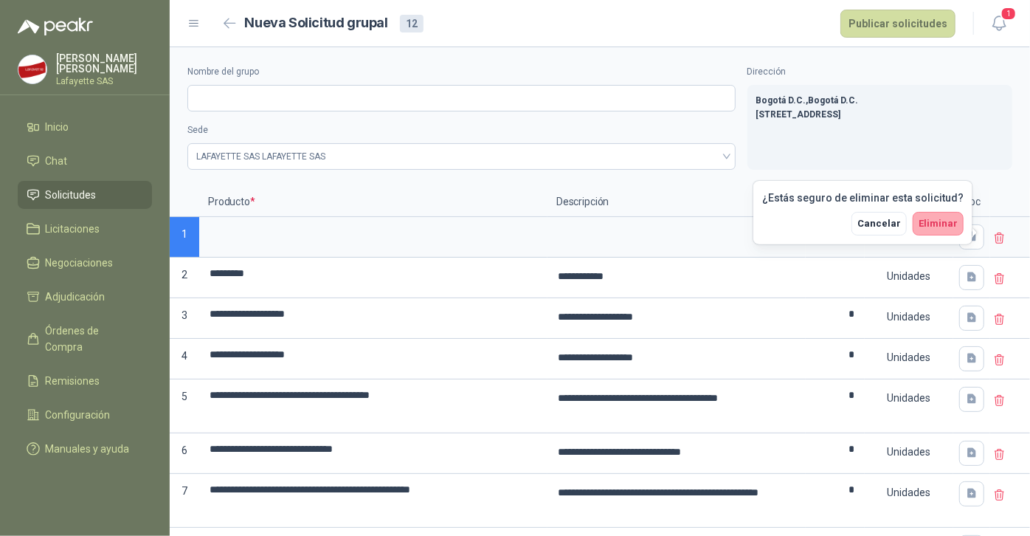
click at [940, 220] on span "Eliminar" at bounding box center [937, 223] width 39 height 11
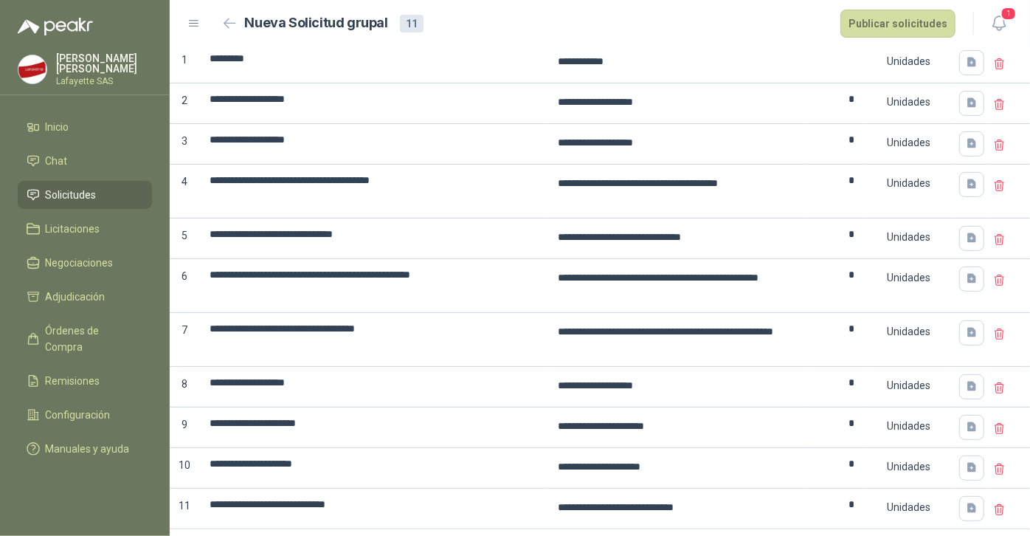
scroll to position [175, 0]
click at [995, 58] on icon at bounding box center [999, 63] width 9 height 10
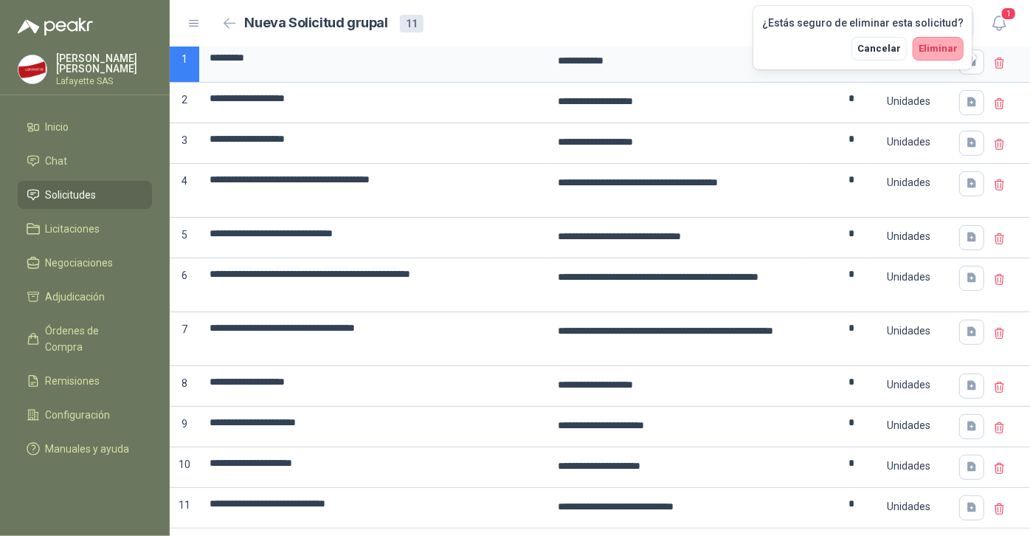
click at [944, 48] on span "Eliminar" at bounding box center [937, 48] width 39 height 11
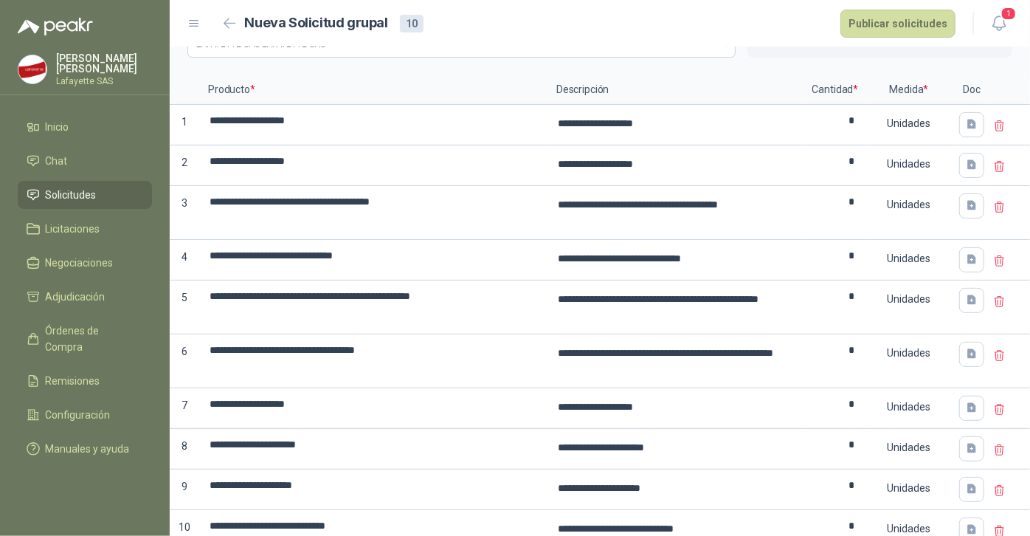
scroll to position [110, 0]
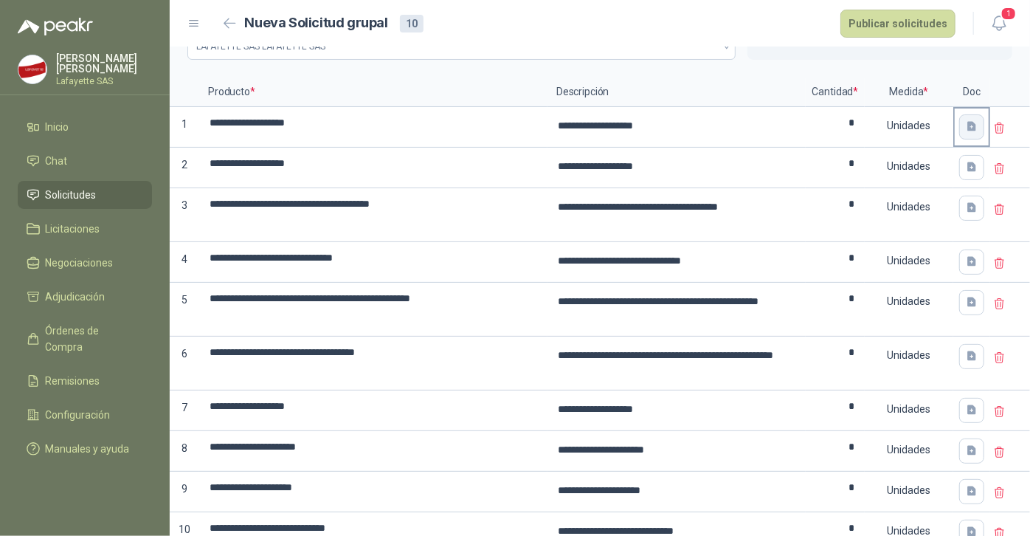
click at [966, 126] on icon "button" at bounding box center [972, 126] width 13 height 13
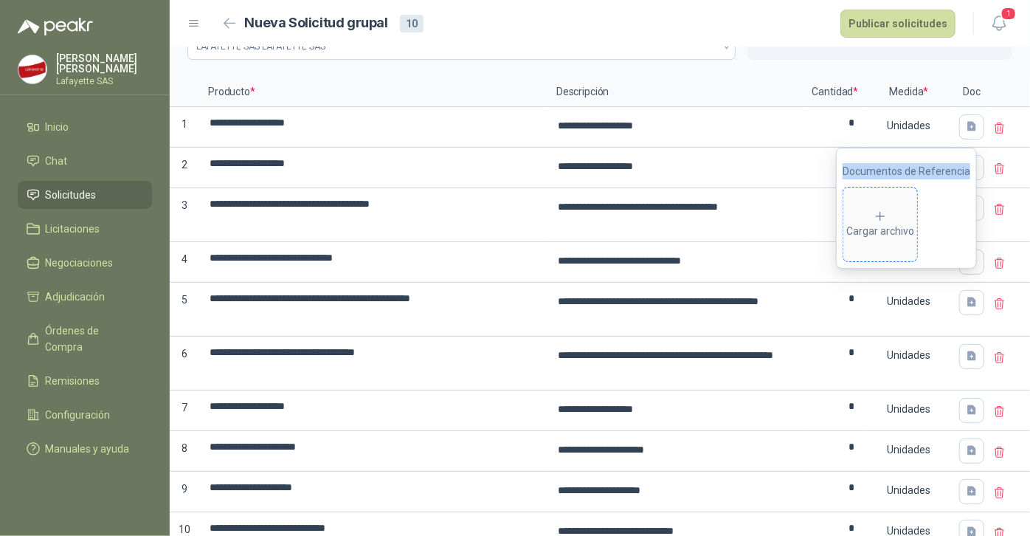
click at [872, 212] on div "Cargar archivo" at bounding box center [880, 225] width 68 height 30
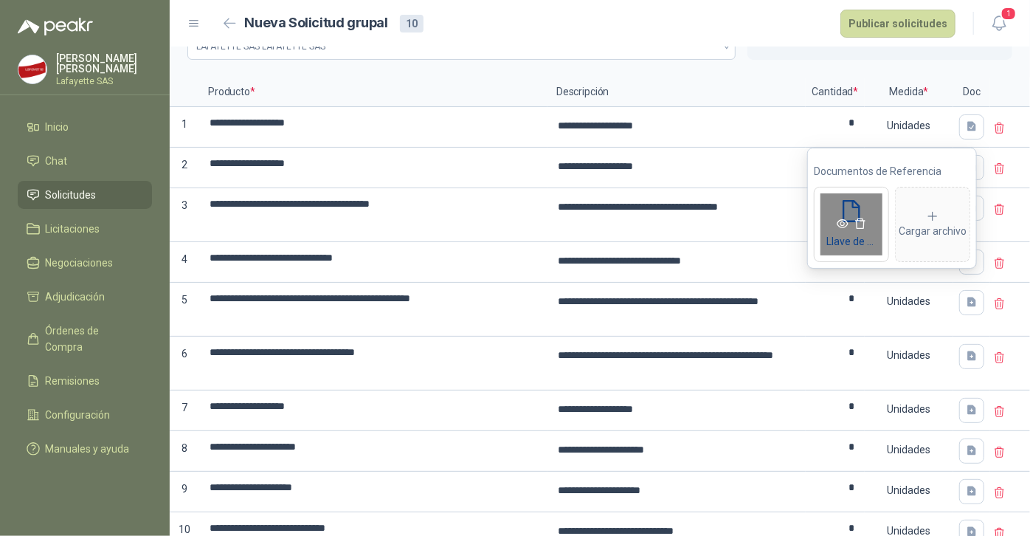
click at [844, 227] on icon "eye" at bounding box center [843, 224] width 12 height 12
click at [995, 70] on div "Nombre del grupo Sede LAFAYETTE SAS LAFAYETTE SAS Dirección Bogotá D.C. , [GEOG…" at bounding box center [600, 7] width 860 height 140
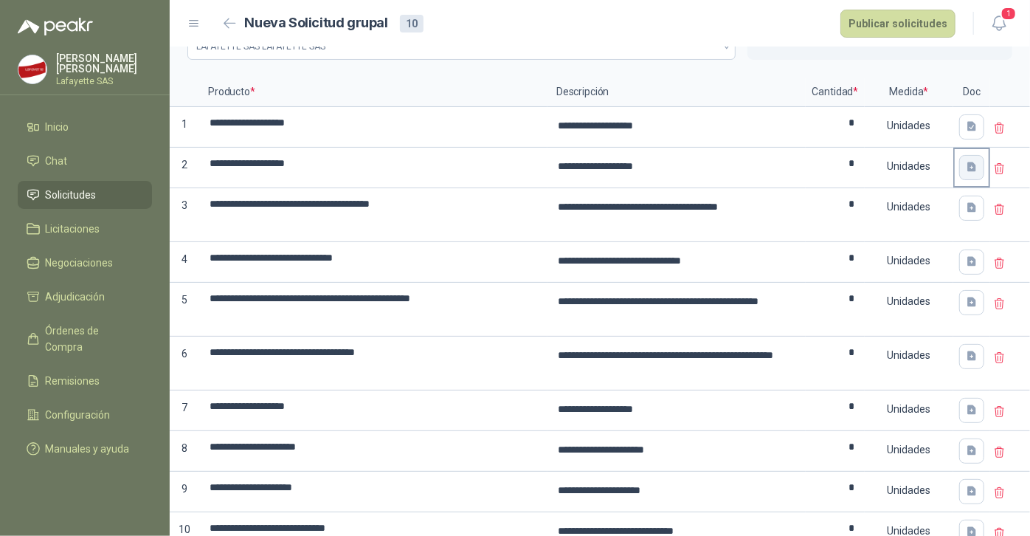
click at [967, 164] on icon "button" at bounding box center [971, 167] width 9 height 10
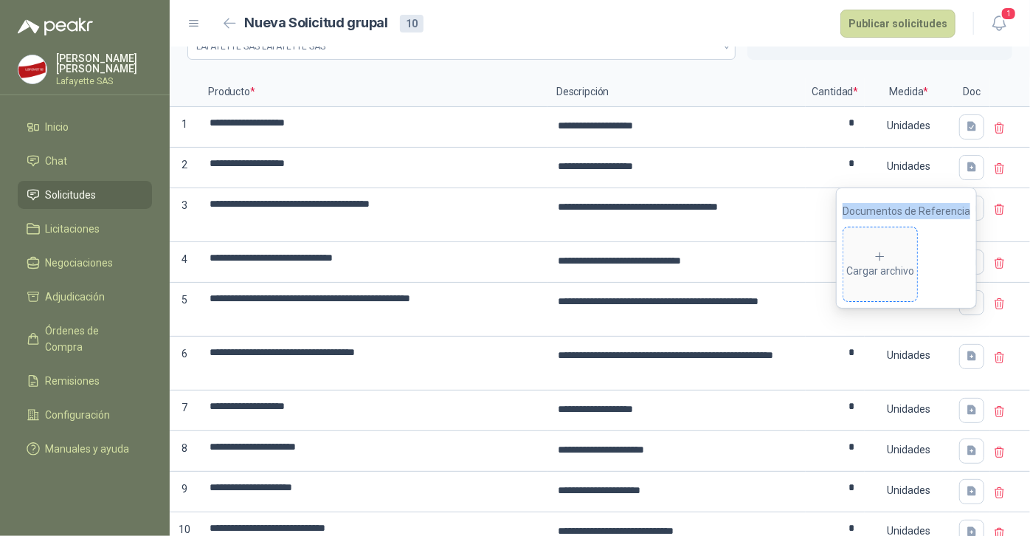
click at [883, 260] on icon at bounding box center [879, 256] width 13 height 13
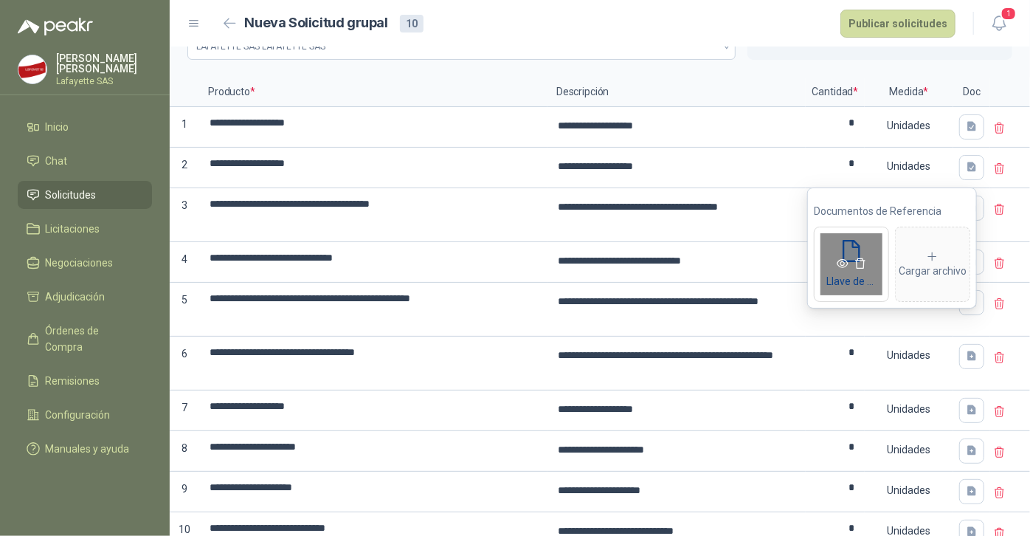
click at [840, 265] on icon "eye" at bounding box center [843, 263] width 12 height 12
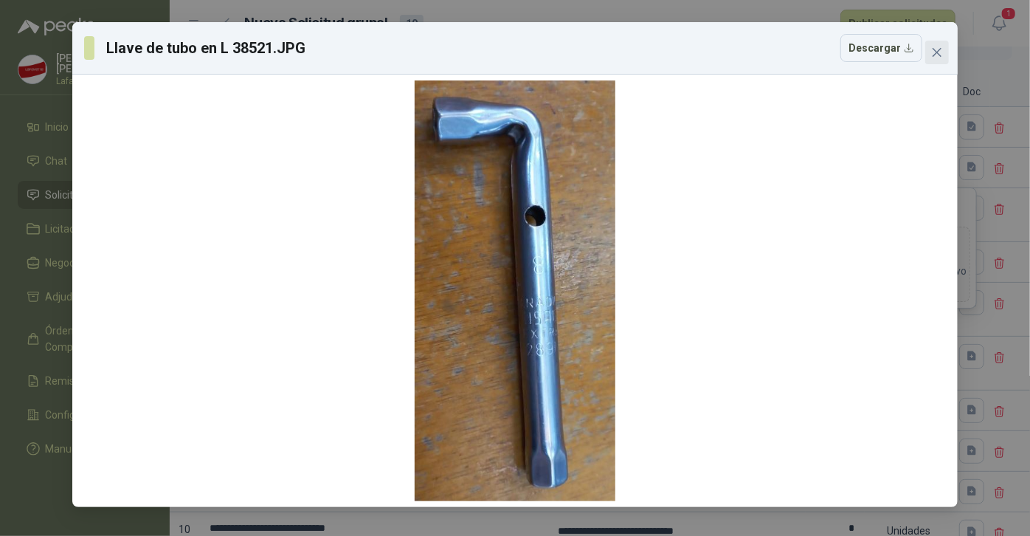
click at [934, 56] on icon "close" at bounding box center [937, 52] width 12 height 12
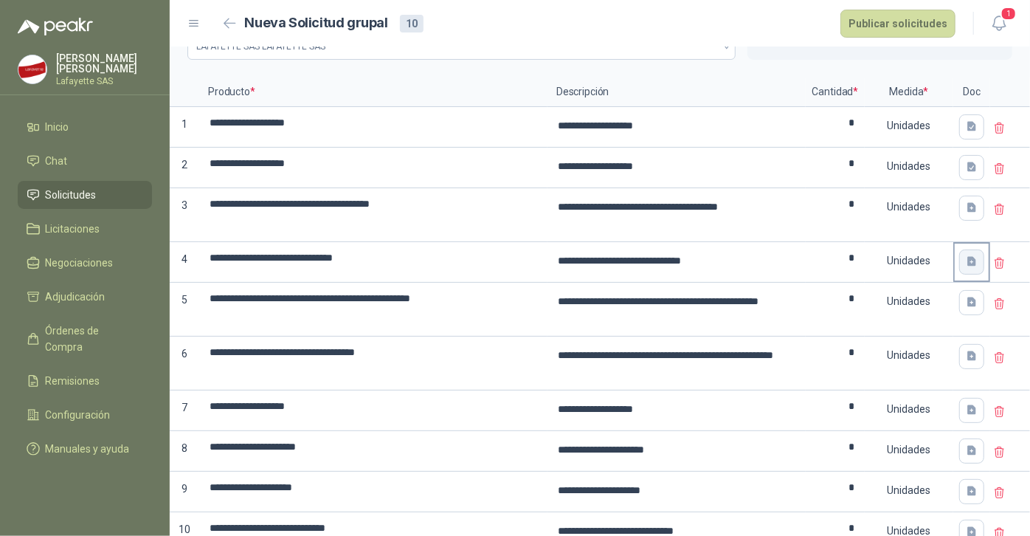
click at [966, 255] on icon "button" at bounding box center [972, 261] width 13 height 13
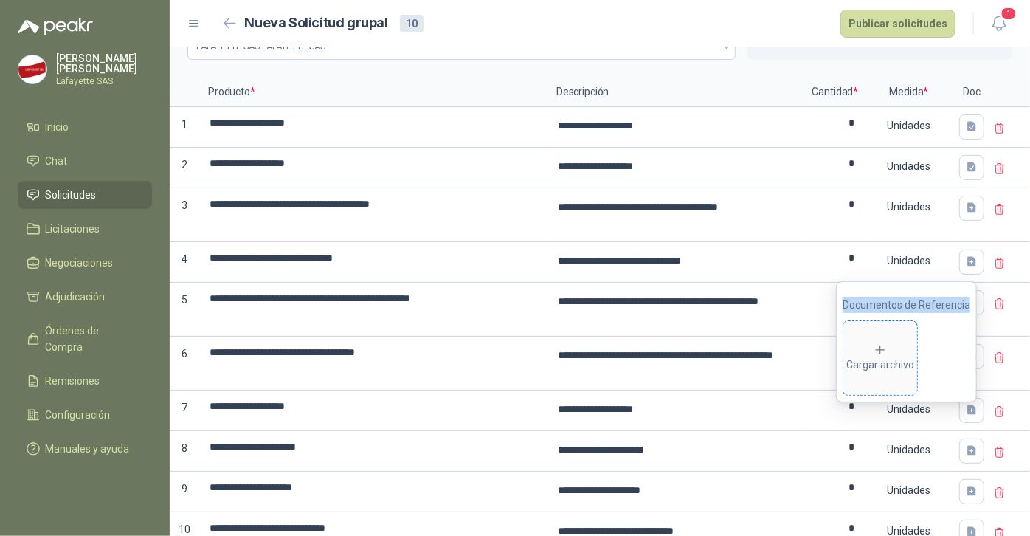
click at [887, 354] on icon at bounding box center [879, 349] width 13 height 13
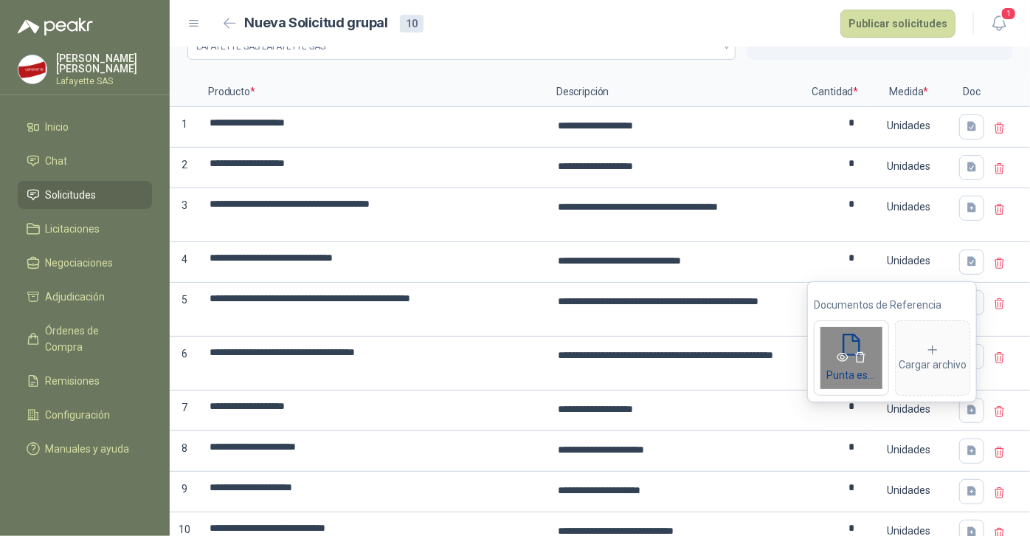
click at [840, 356] on icon "eye" at bounding box center [843, 357] width 12 height 12
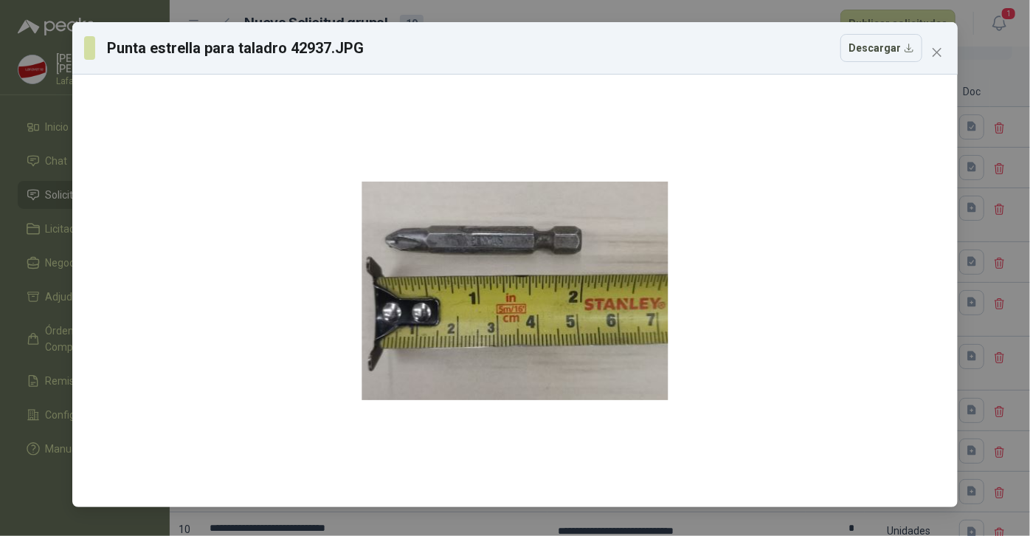
click at [635, 10] on div "Punta estrella para taladro 42937.JPG Descargar" at bounding box center [515, 268] width 1030 height 536
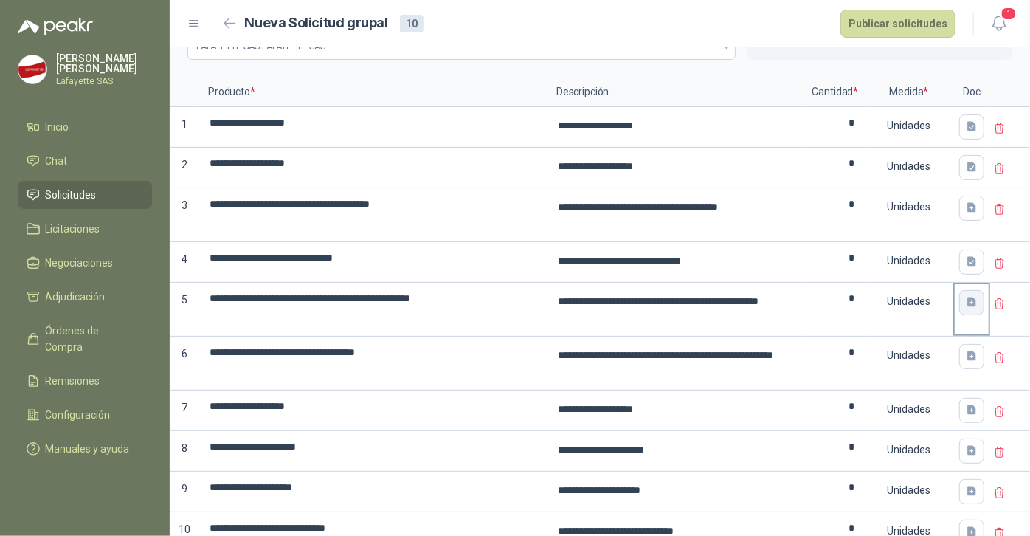
click at [967, 299] on icon "button" at bounding box center [971, 302] width 9 height 10
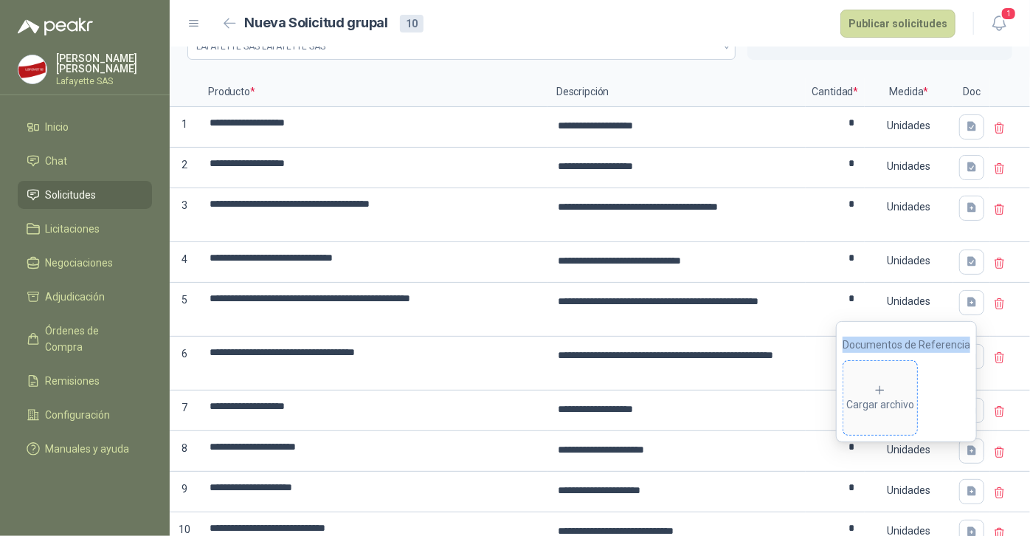
click at [876, 387] on div "Cargar archivo" at bounding box center [880, 399] width 68 height 30
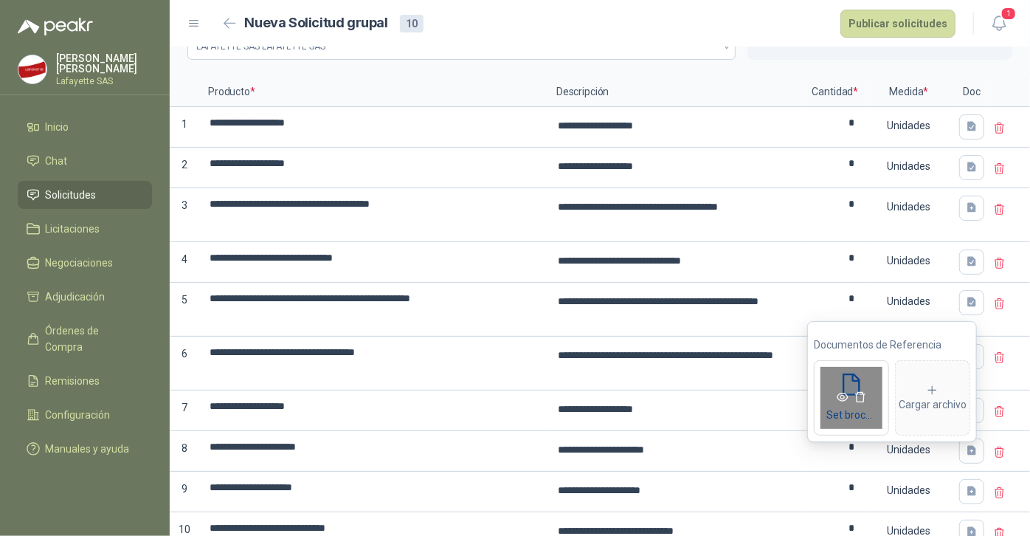
click at [839, 399] on icon "eye" at bounding box center [843, 397] width 12 height 9
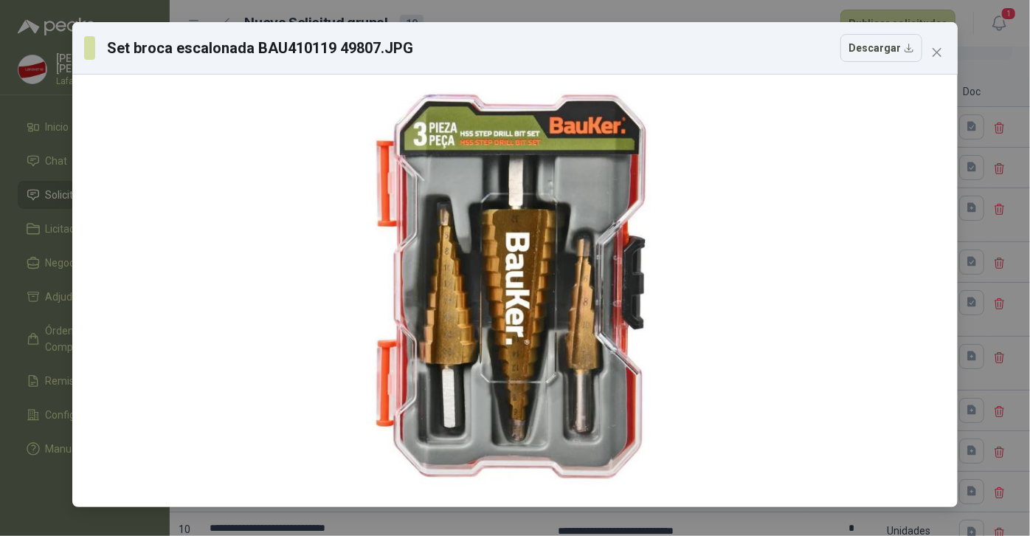
click at [665, 17] on div "Set broca escalonada BAU410119 49807.JPG Descargar" at bounding box center [515, 268] width 1030 height 536
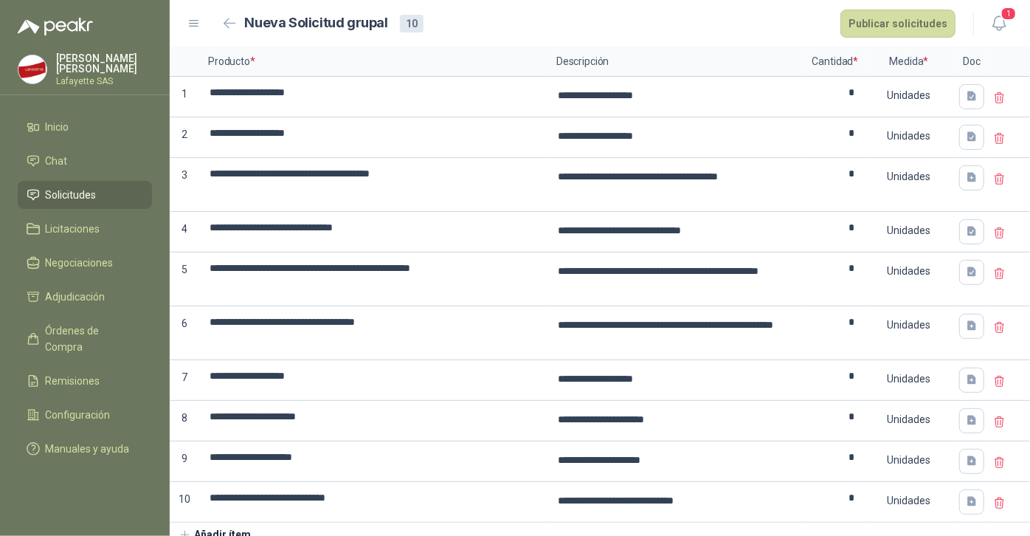
scroll to position [145, 0]
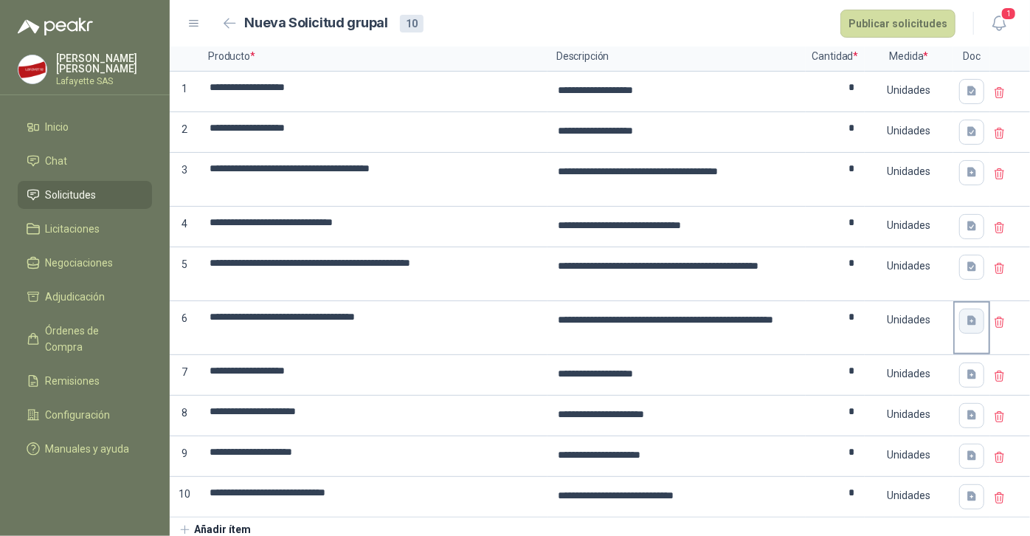
click at [961, 324] on button "button" at bounding box center [971, 320] width 25 height 25
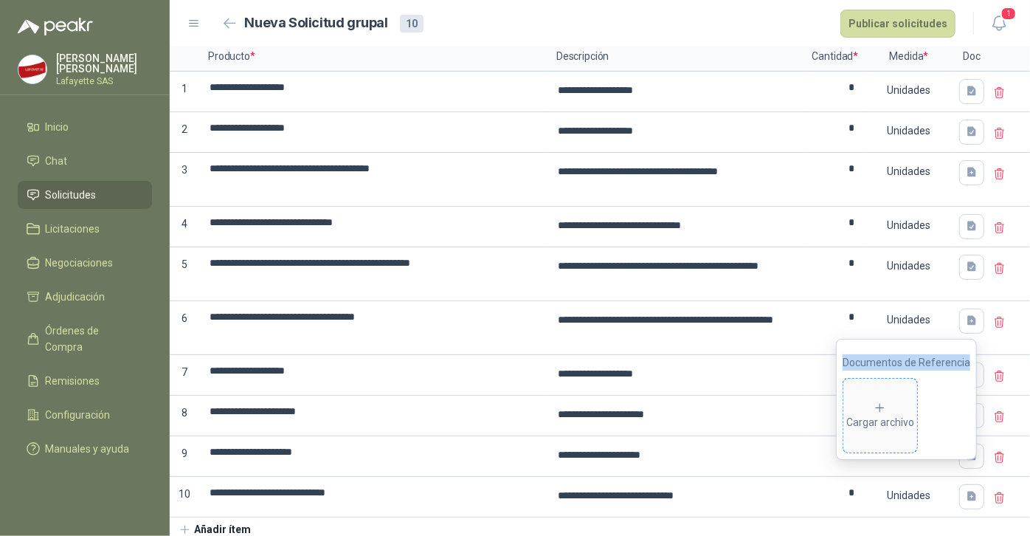
click at [882, 405] on icon at bounding box center [879, 407] width 13 height 13
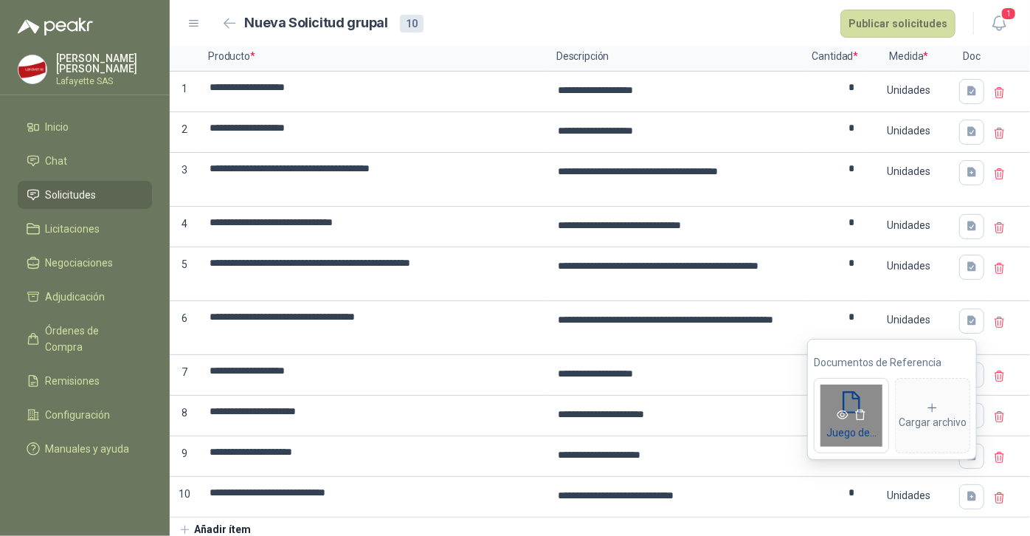
click at [845, 415] on icon "eye" at bounding box center [843, 415] width 12 height 9
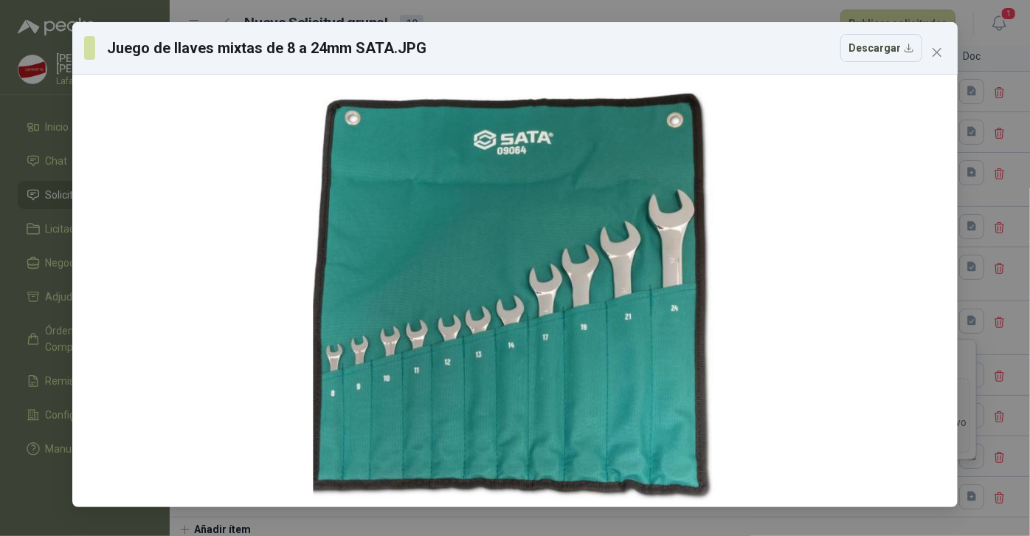
click at [679, 12] on div "Juego de llaves mixtas de 8 a 24mm SATA.JPG Descargar" at bounding box center [515, 268] width 1030 height 536
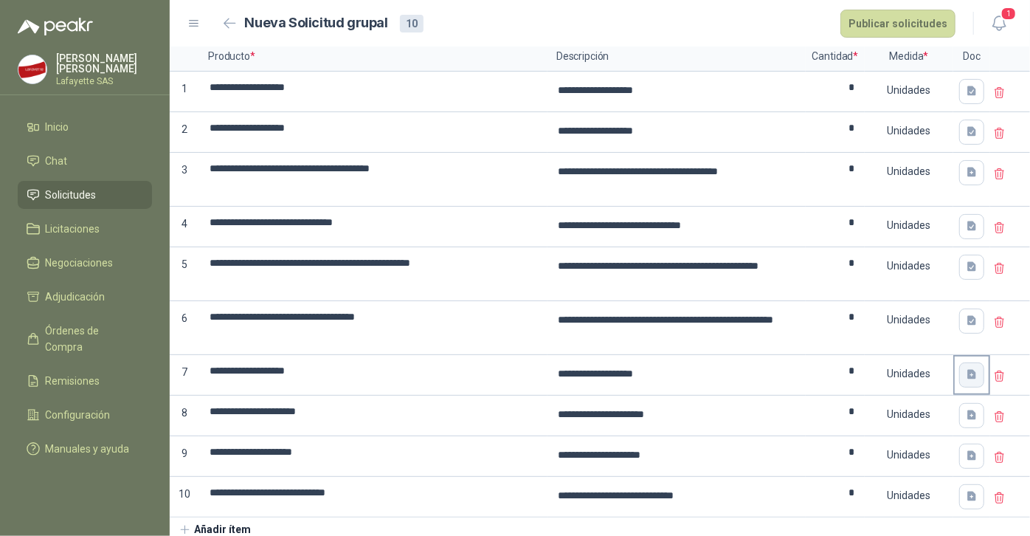
click at [967, 370] on icon "button" at bounding box center [971, 375] width 9 height 10
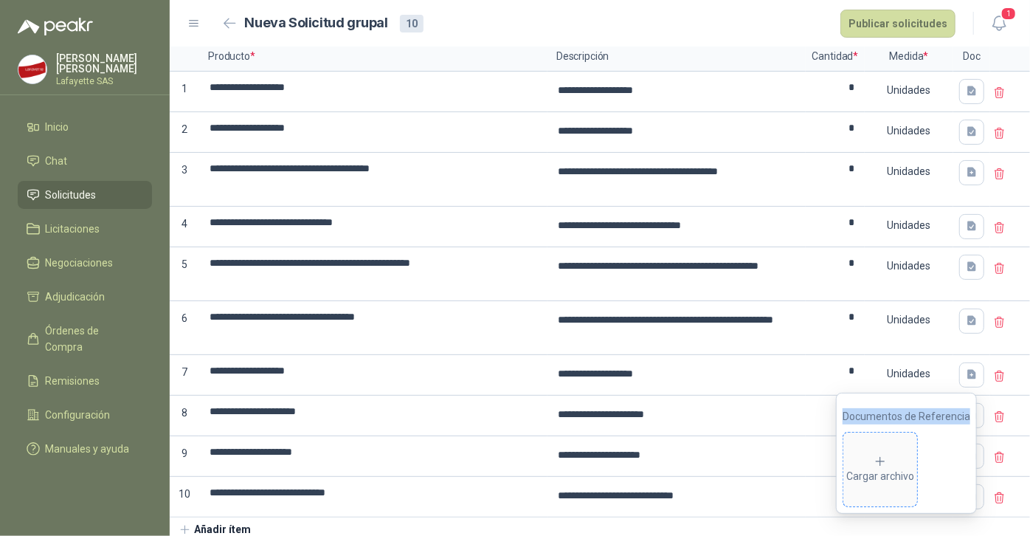
click at [876, 461] on div "Cargar archivo" at bounding box center [880, 469] width 68 height 30
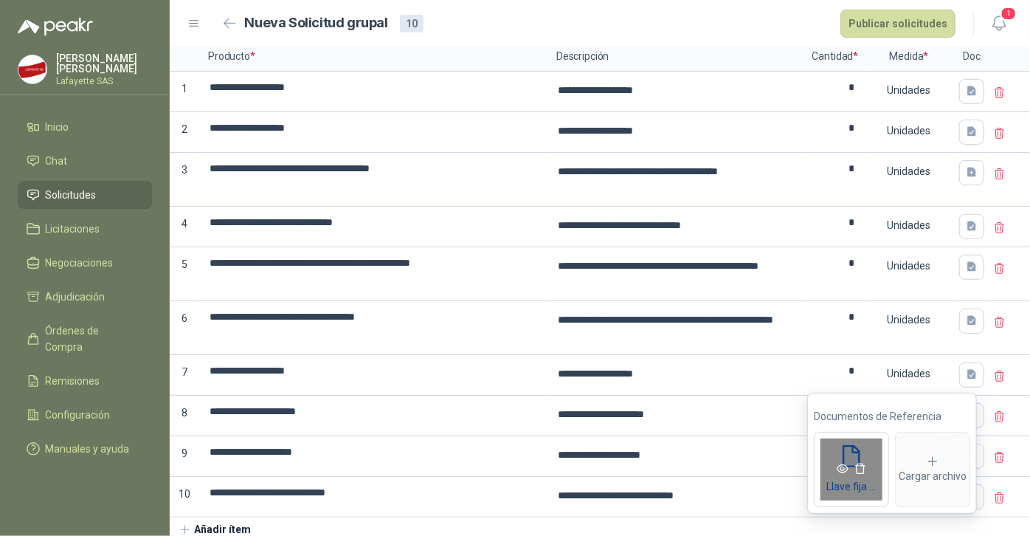
click at [844, 464] on icon "eye" at bounding box center [843, 468] width 12 height 9
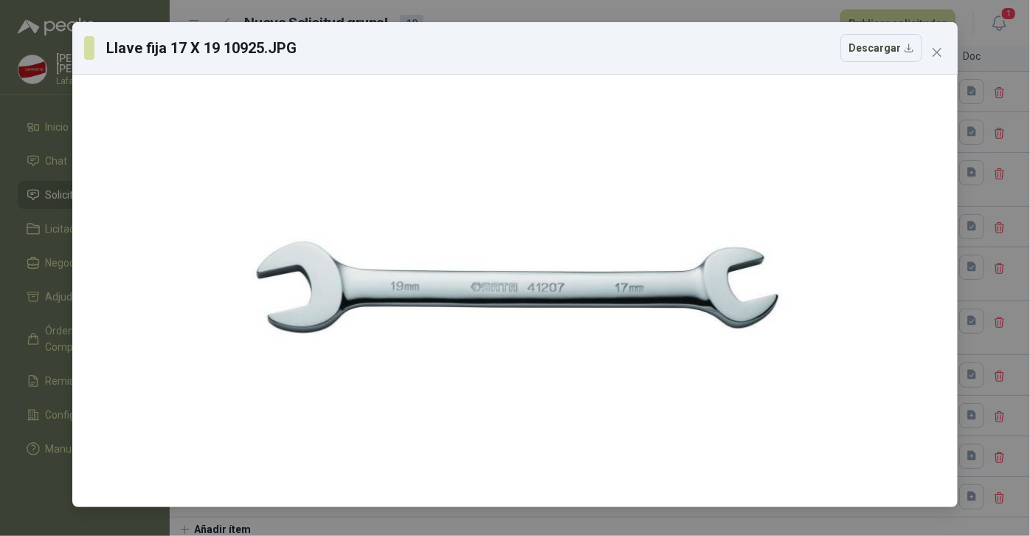
click at [730, 7] on div "Llave fija 17 X 19 10925.JPG Descargar" at bounding box center [515, 268] width 1030 height 536
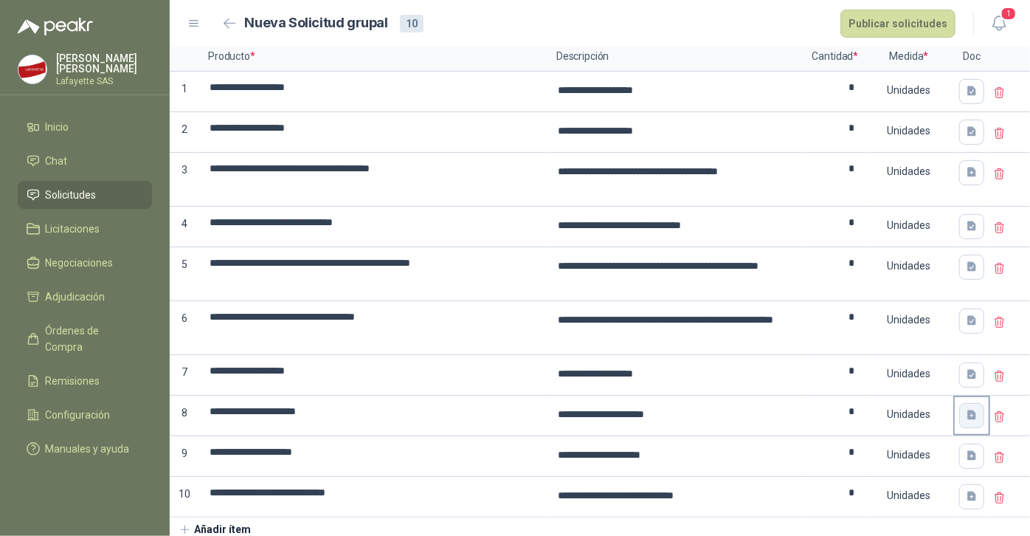
click at [967, 412] on icon "button" at bounding box center [971, 415] width 9 height 10
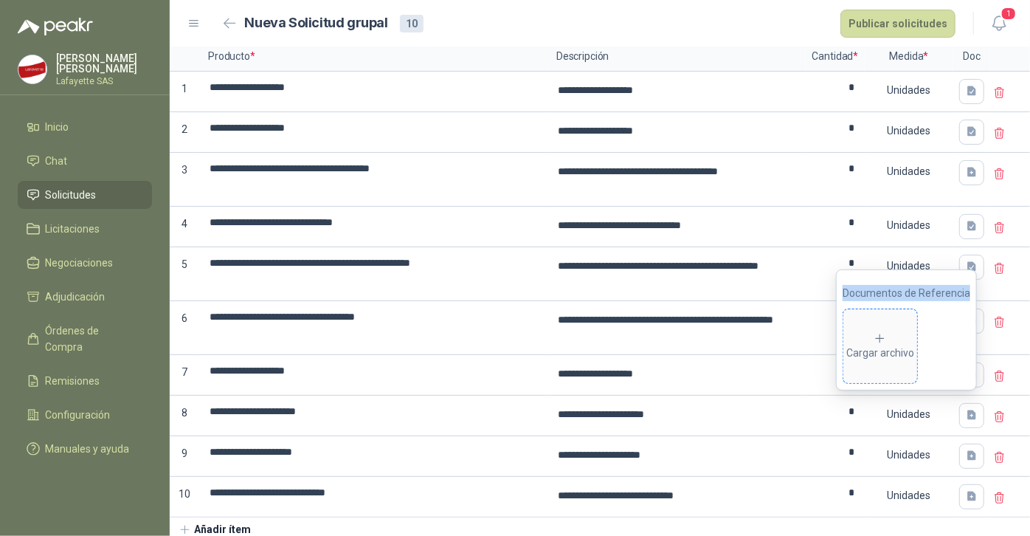
click at [886, 341] on icon at bounding box center [879, 338] width 13 height 13
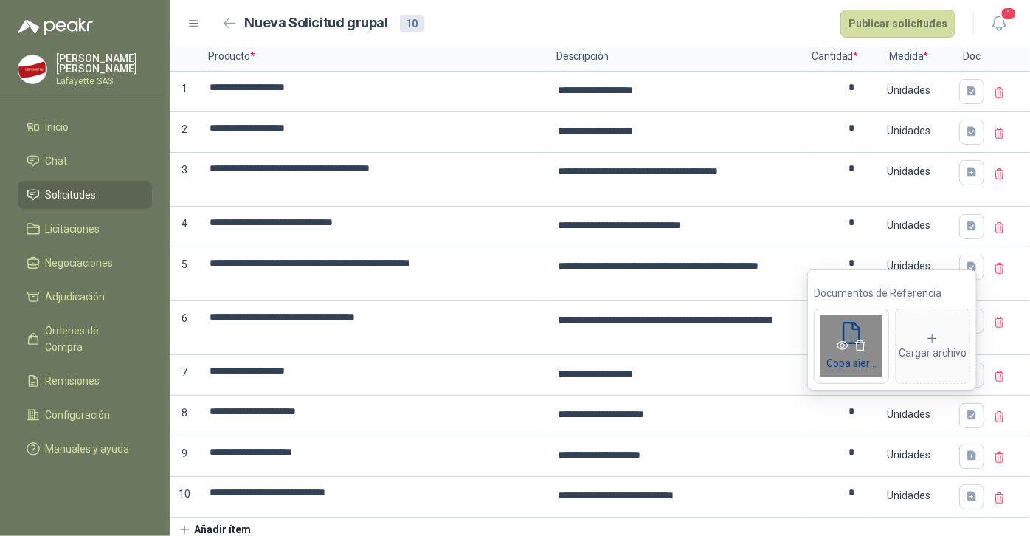
click at [845, 345] on icon "eye" at bounding box center [843, 346] width 12 height 9
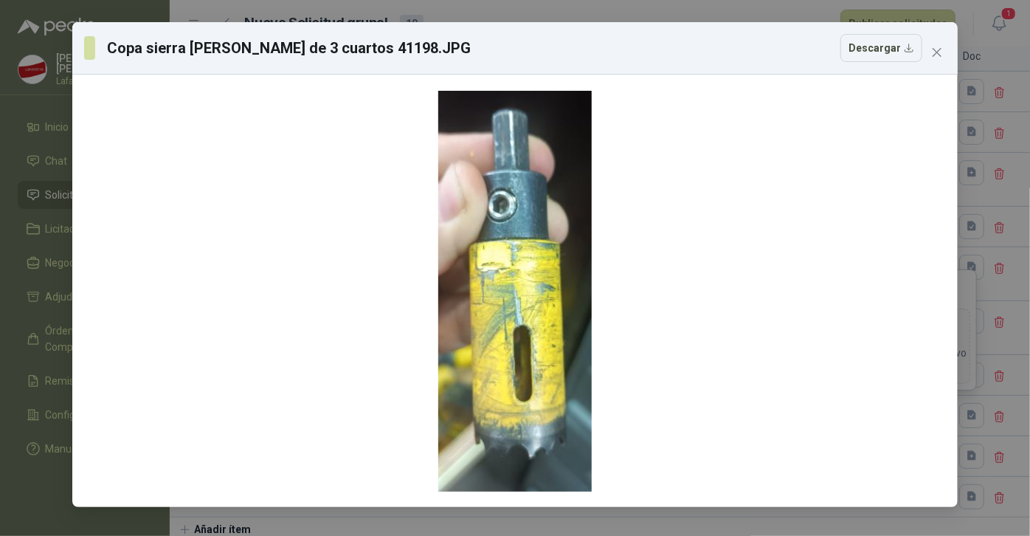
click at [705, 11] on div "Copa sierra [PERSON_NAME] de 3 cuartos 41198.JPG Descargar" at bounding box center [515, 268] width 1030 height 536
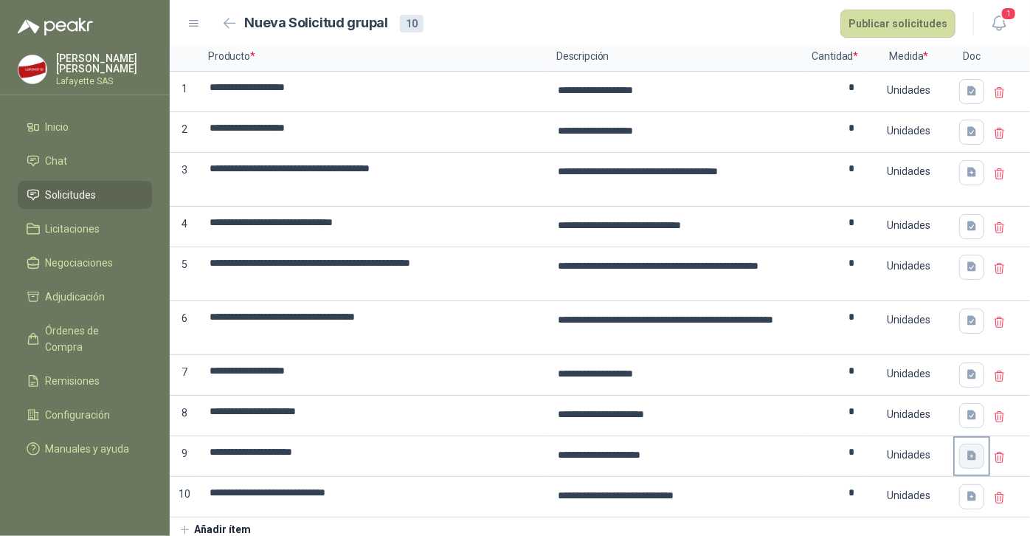
click at [967, 456] on icon "button" at bounding box center [971, 456] width 9 height 10
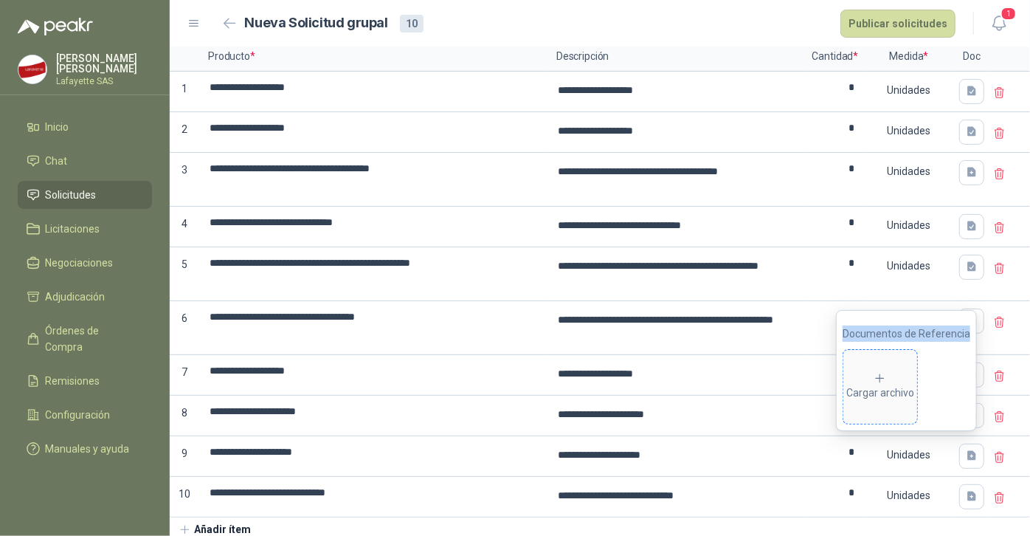
click at [873, 381] on div "Cargar archivo" at bounding box center [880, 387] width 68 height 30
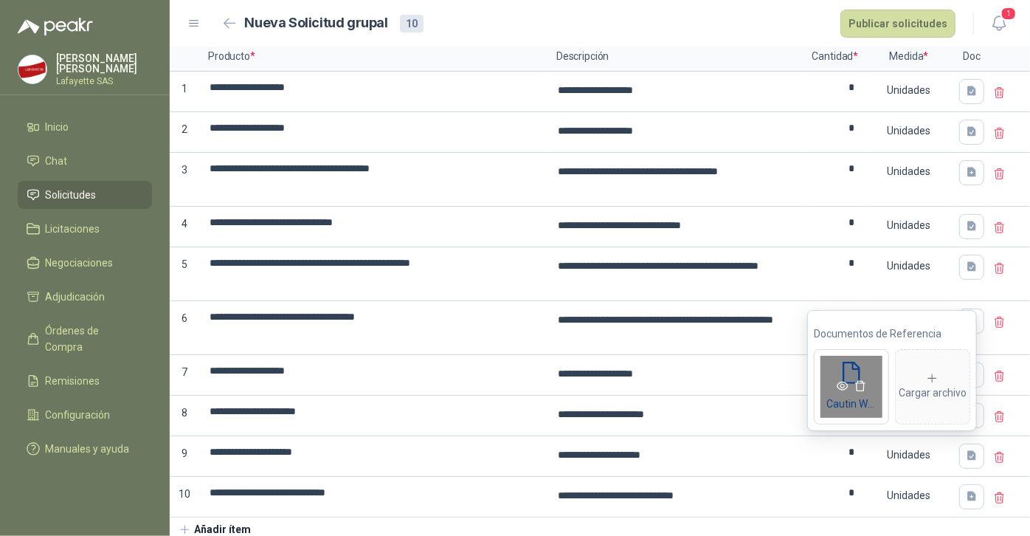
click at [841, 384] on icon "eye" at bounding box center [843, 385] width 12 height 9
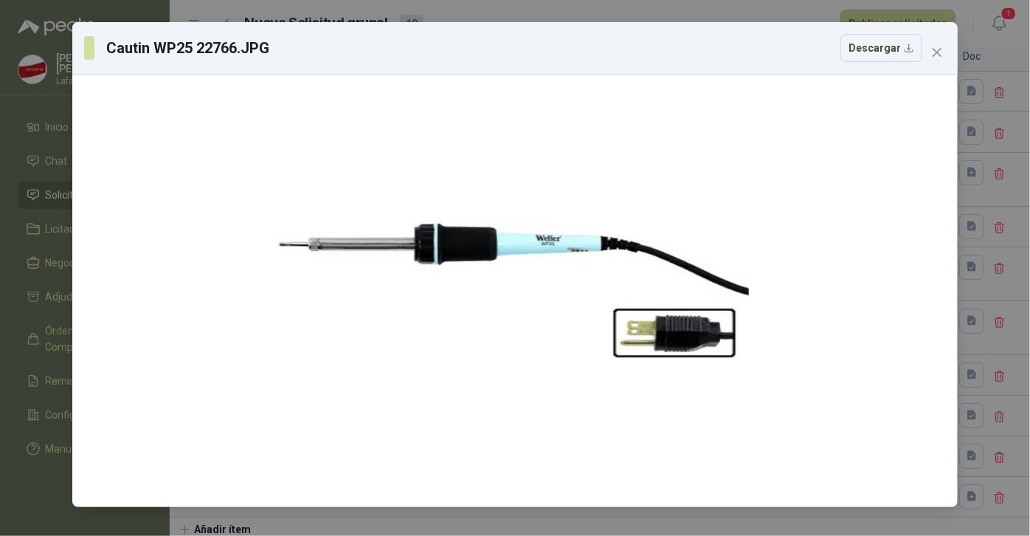
click at [607, 12] on div "Cautin WP25 22766.JPG Descargar" at bounding box center [515, 268] width 1030 height 536
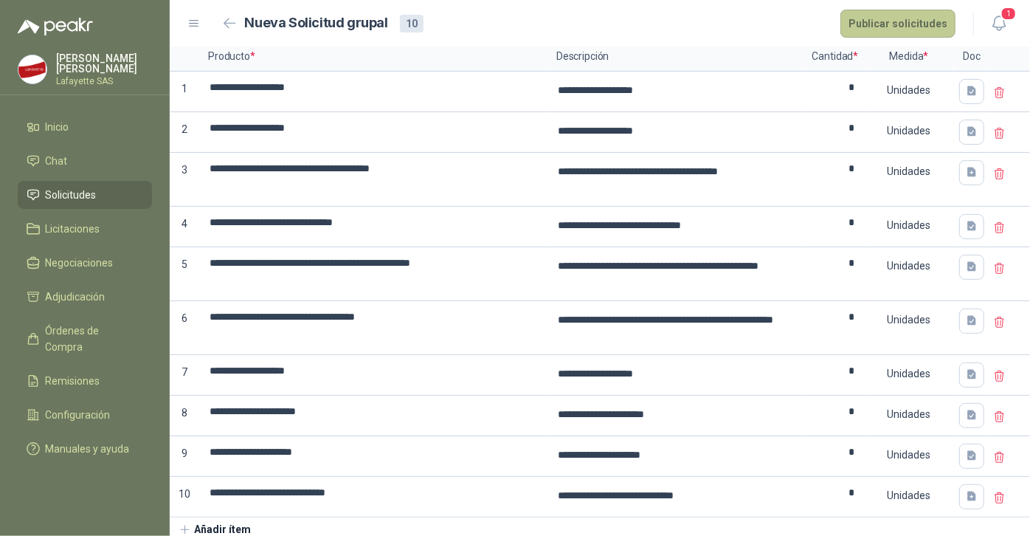
click at [899, 25] on button "Publicar solicitudes" at bounding box center [897, 24] width 115 height 28
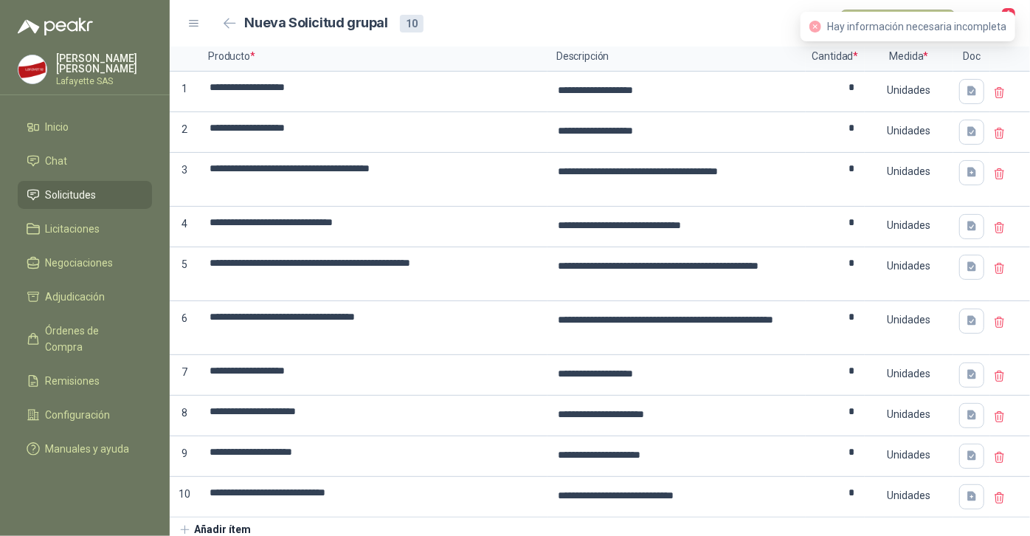
scroll to position [0, 0]
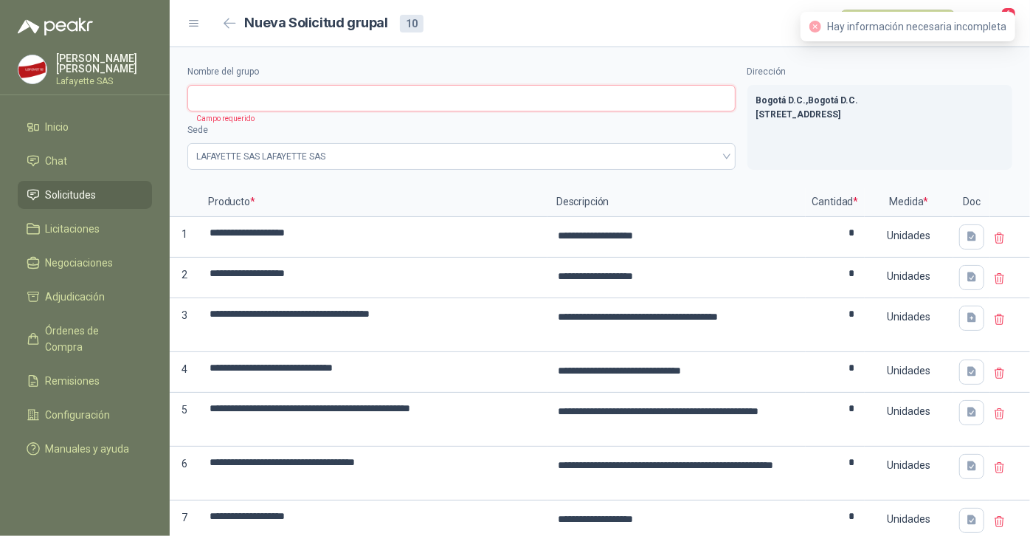
click at [361, 100] on input "Nombre del grupo" at bounding box center [461, 98] width 548 height 27
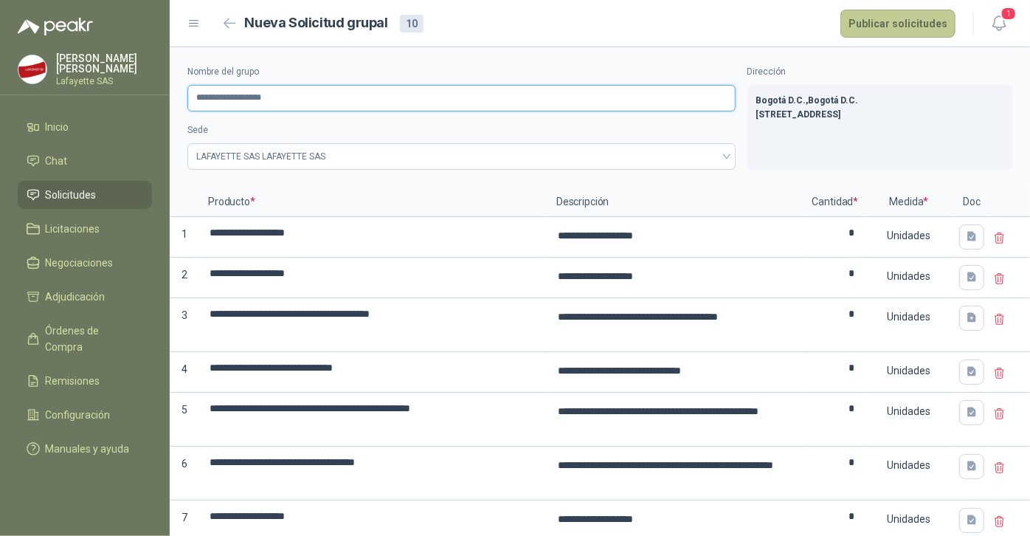
type input "**********"
click at [925, 17] on button "Publicar solicitudes" at bounding box center [897, 24] width 115 height 28
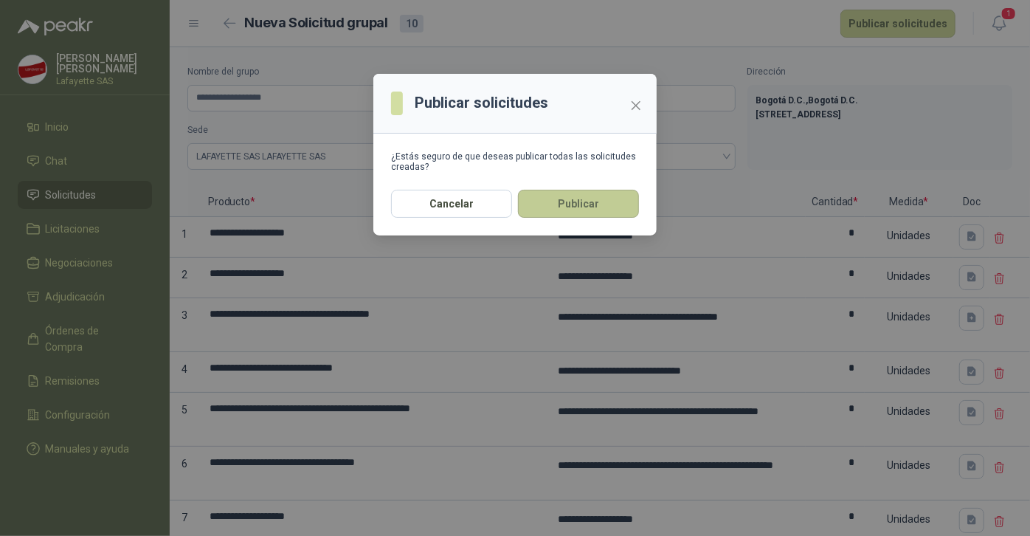
click at [586, 204] on button "Publicar" at bounding box center [578, 204] width 121 height 28
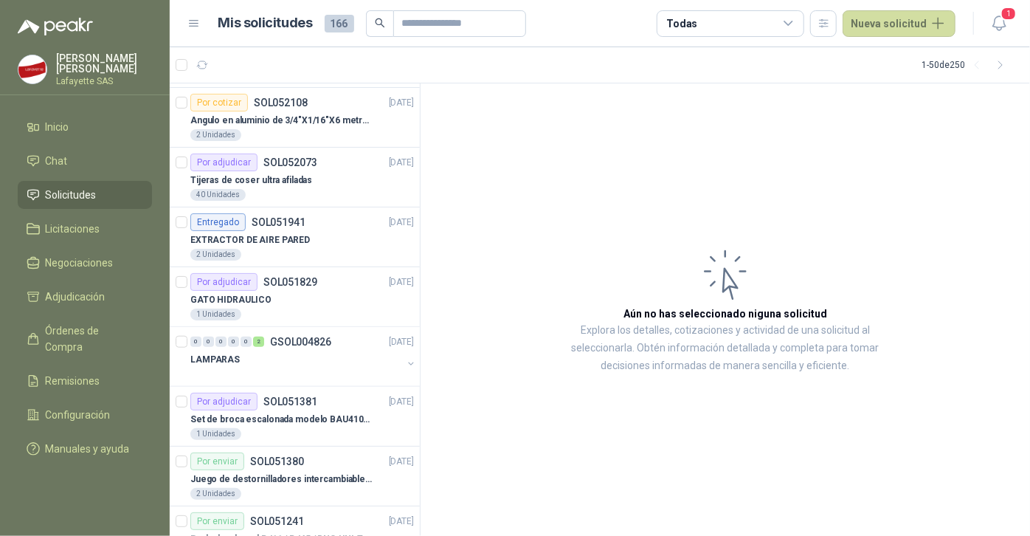
scroll to position [660, 0]
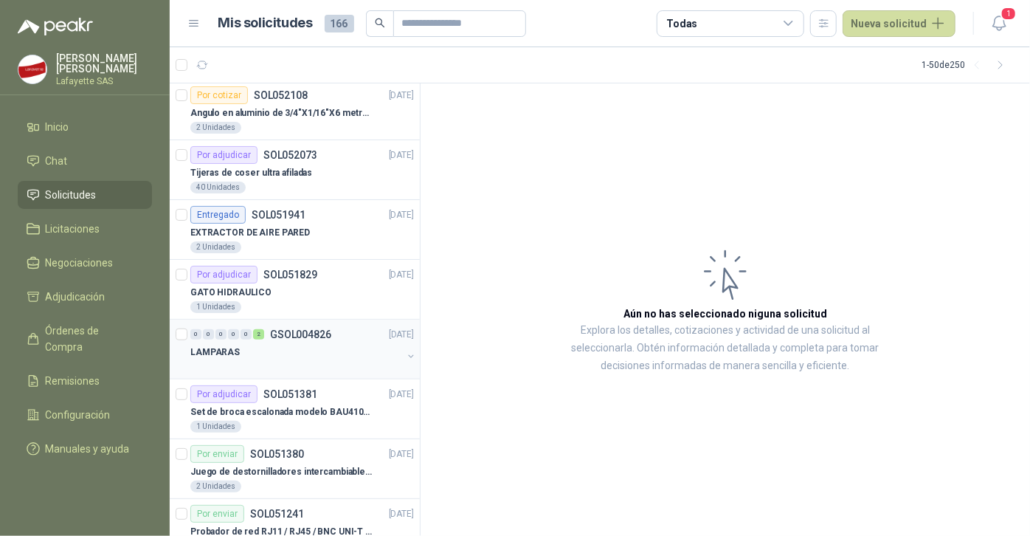
click at [288, 336] on p "GSOL004826" at bounding box center [300, 334] width 61 height 10
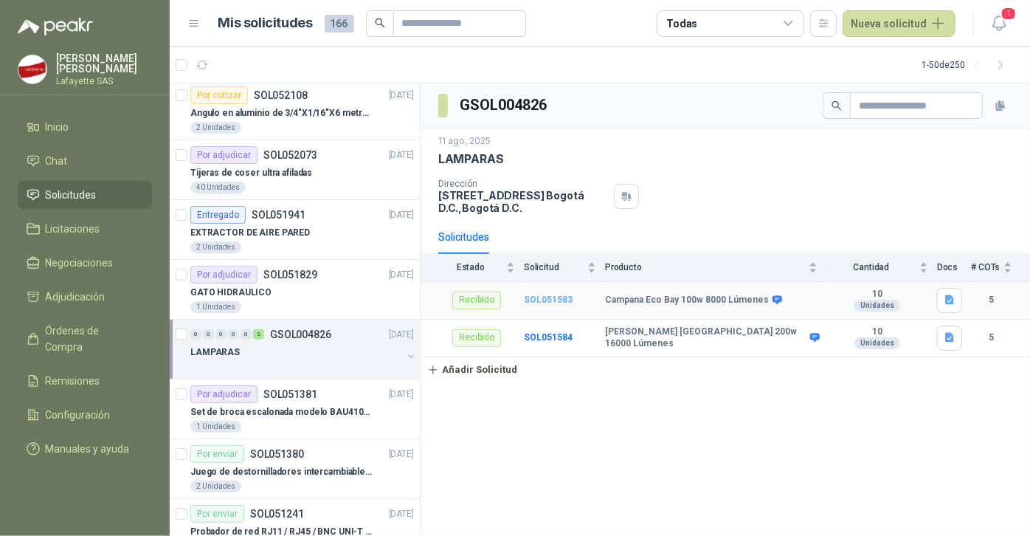
click at [556, 301] on b "SOL051583" at bounding box center [548, 299] width 49 height 10
